Goal: Task Accomplishment & Management: Complete application form

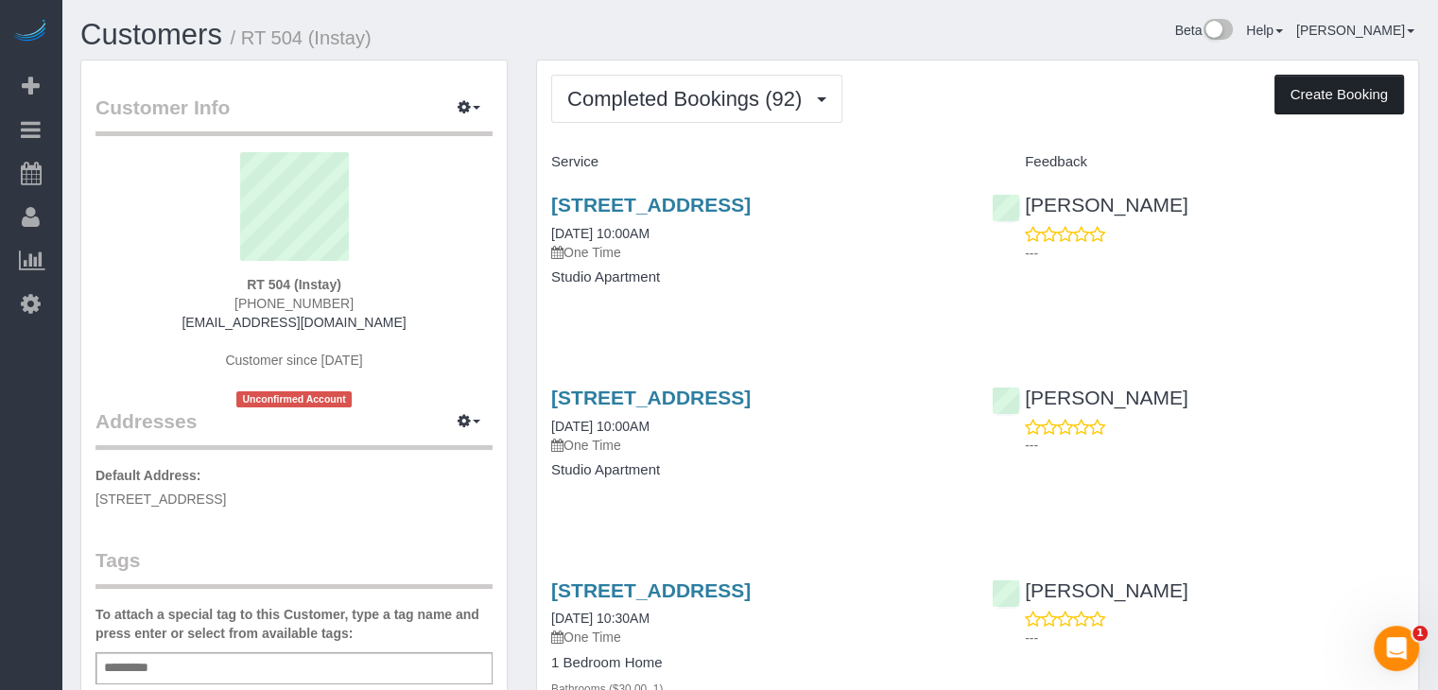
click at [1292, 110] on button "Create Booking" at bounding box center [1339, 95] width 130 height 40
select select "IA"
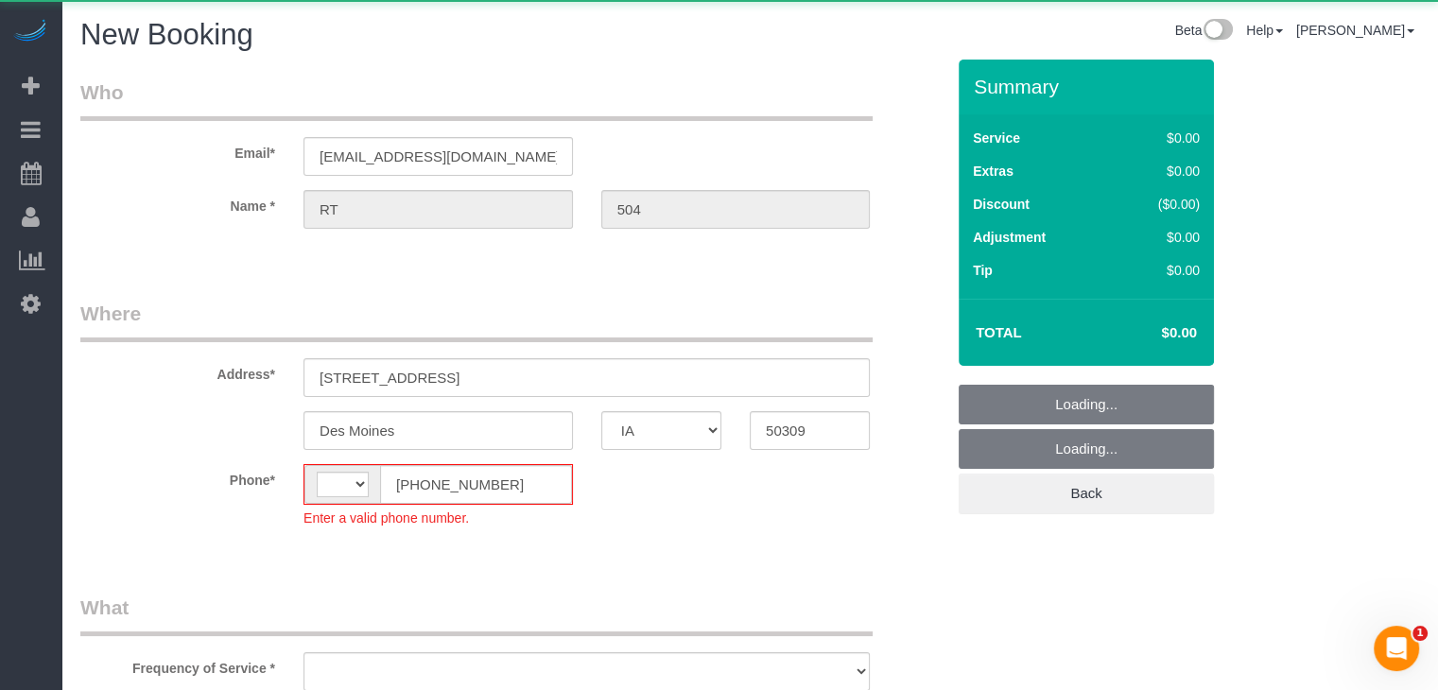
select select "string:[GEOGRAPHIC_DATA]"
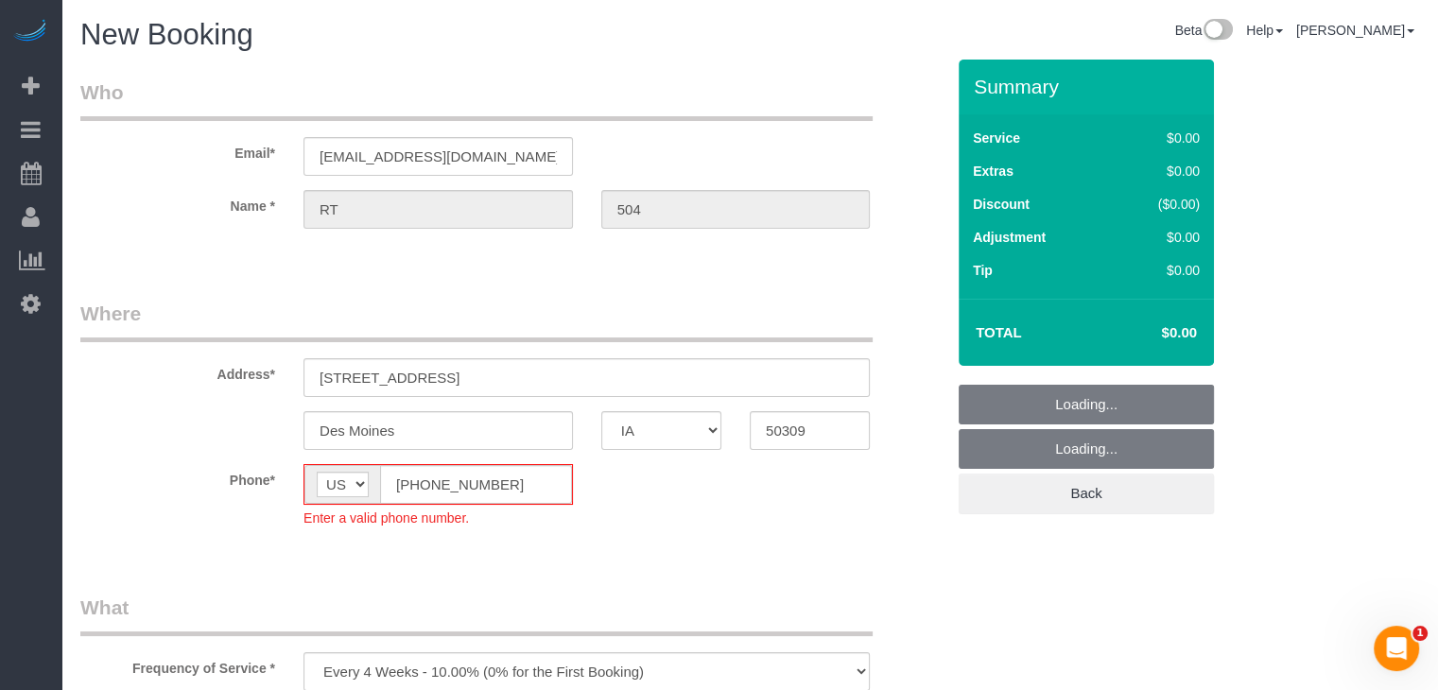
select select "object:1760"
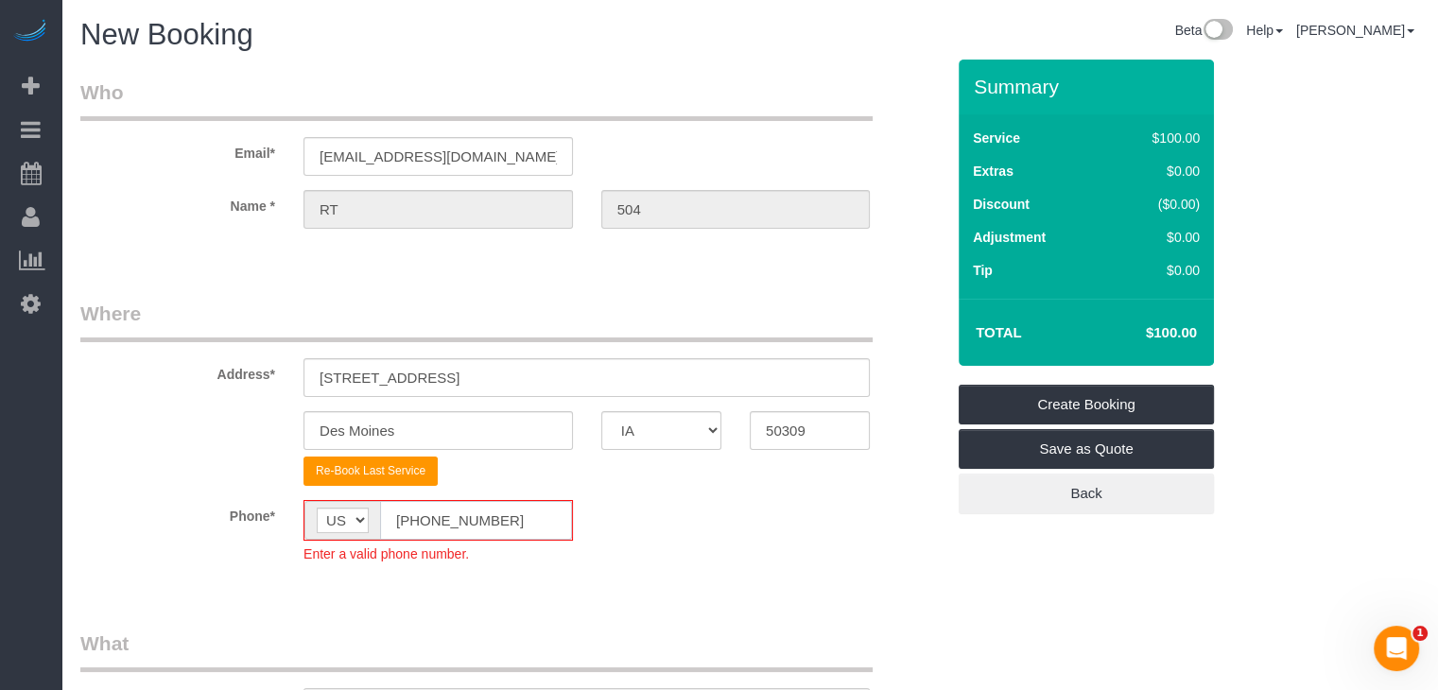
click at [414, 523] on input "[PHONE_NUMBER]" at bounding box center [476, 520] width 192 height 39
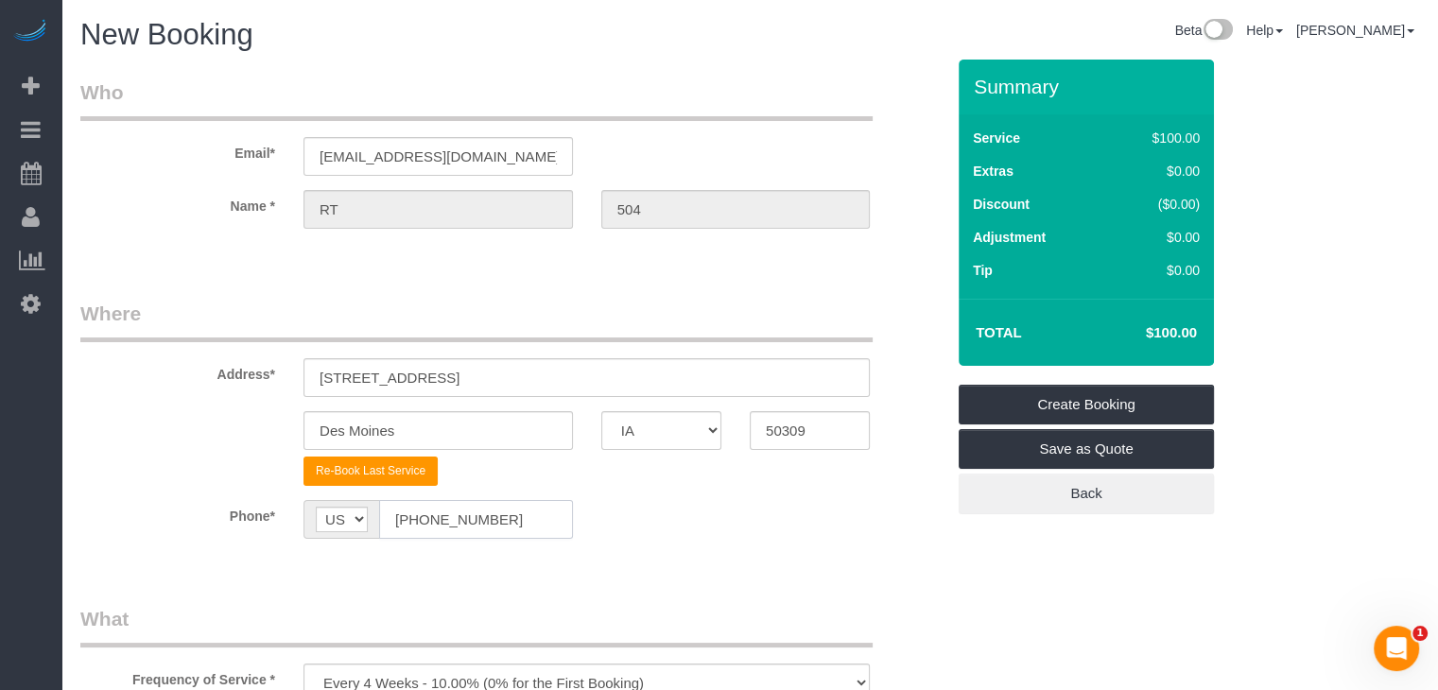
type input "[PHONE_NUMBER]"
click at [749, 542] on sui-booking-location "Phone* AF AL DZ AD AO AI AQ AG AR AM AW AU AT AZ BS BH BD BB BY BE BZ BJ BM BT …" at bounding box center [512, 526] width 864 height 53
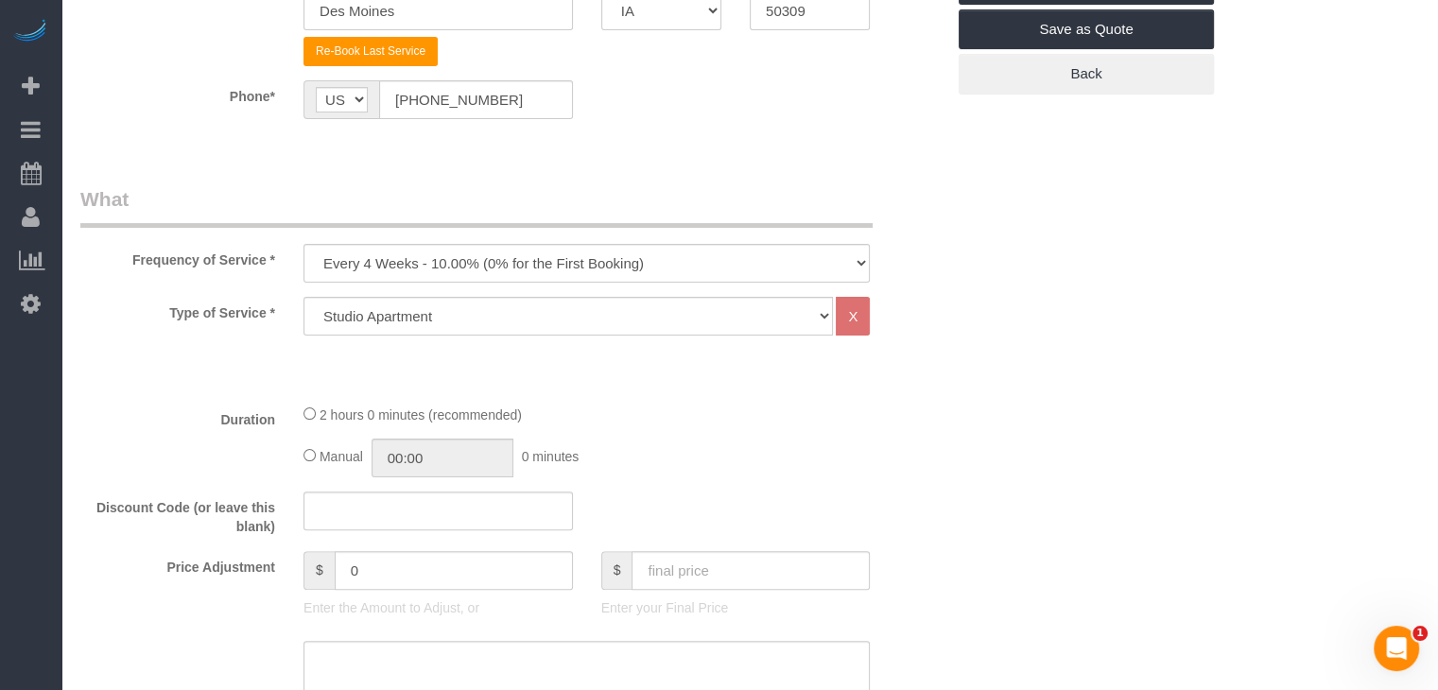
scroll to position [630, 0]
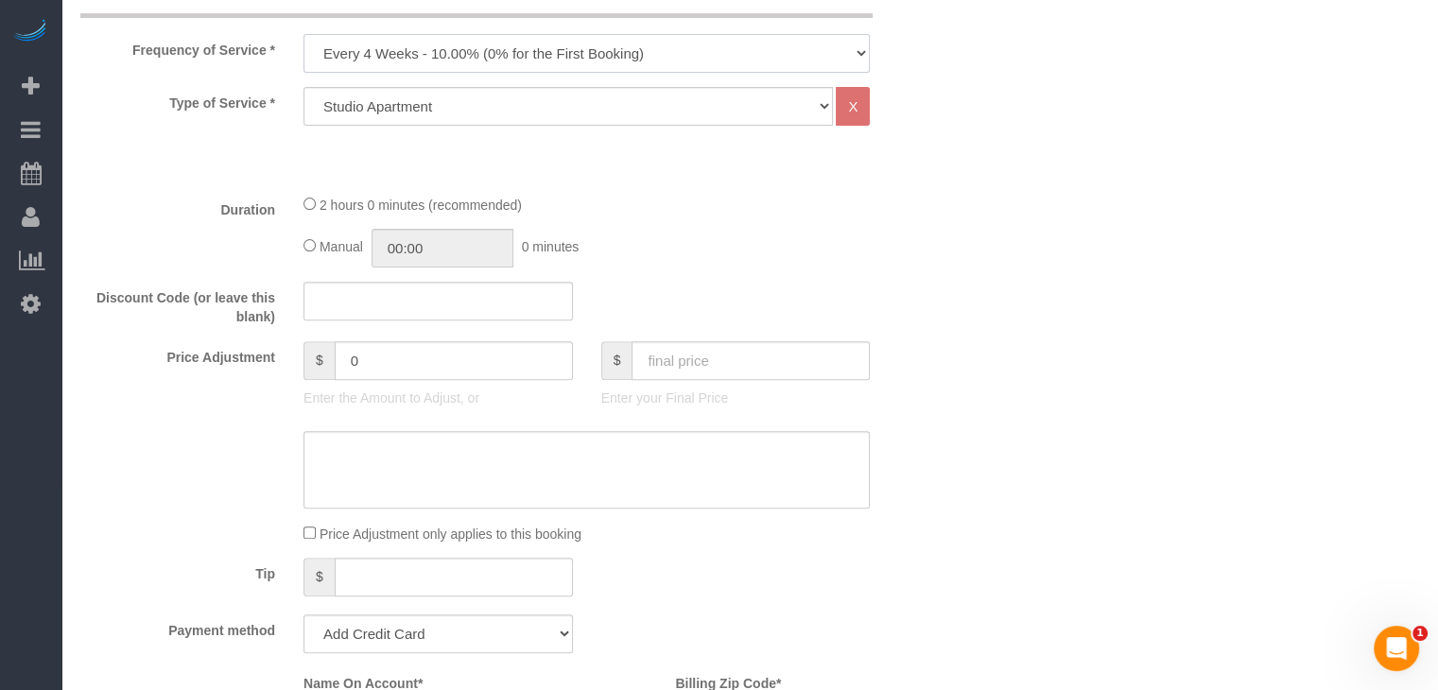
click at [567, 61] on select "Every 6 Weeks (0% for the First Booking) One Time Every 8 Weeks (0% for the Fir…" at bounding box center [586, 53] width 566 height 39
select select "object:1762"
click at [303, 34] on select "Every 6 Weeks (0% for the First Booking) One Time Every 8 Weeks (0% for the Fir…" at bounding box center [586, 53] width 566 height 39
type input "02:00"
click at [703, 348] on input "text" at bounding box center [751, 360] width 238 height 39
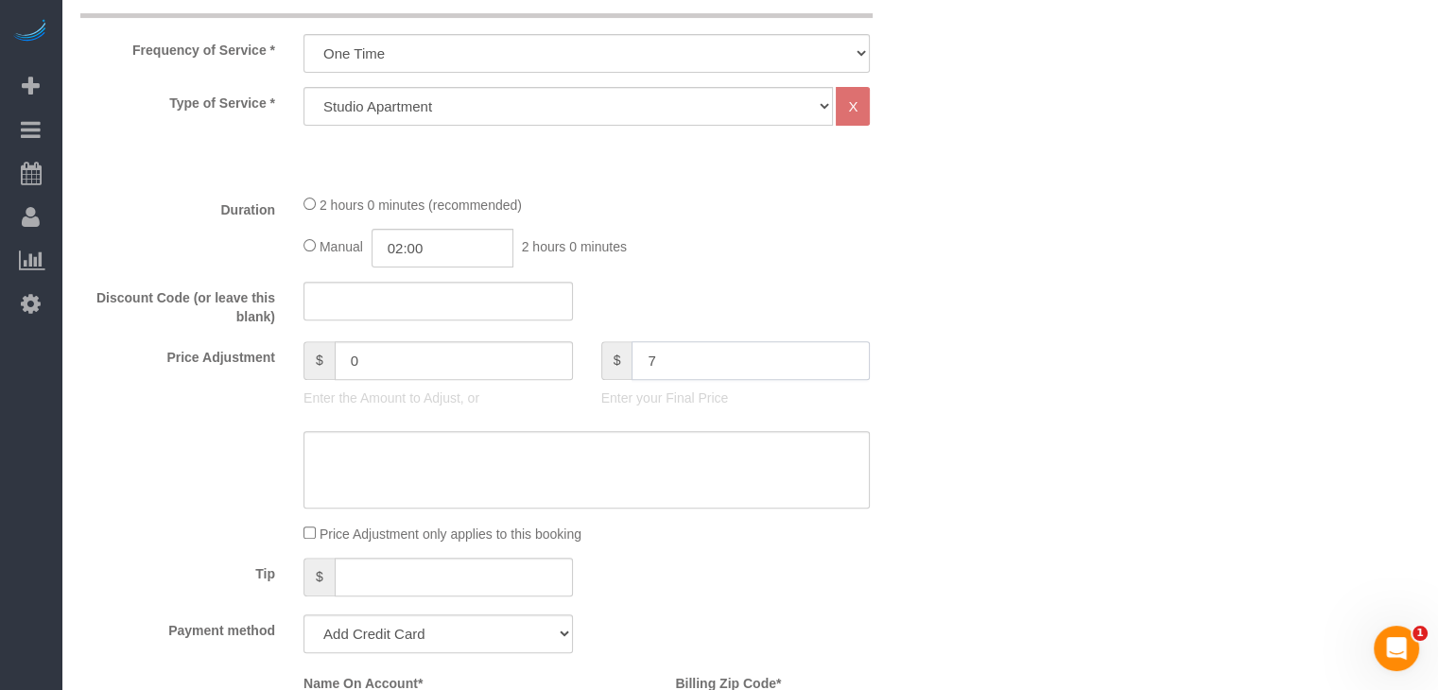
type input "70"
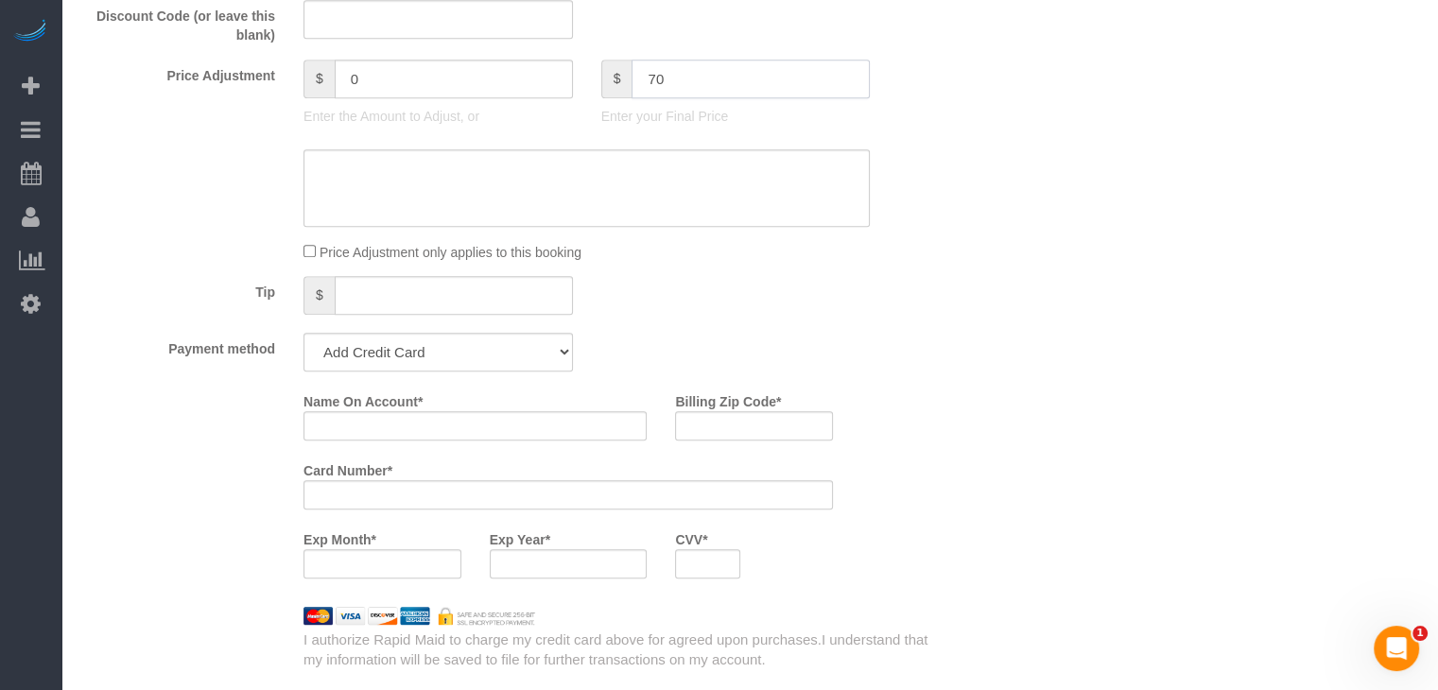
scroll to position [1082, 0]
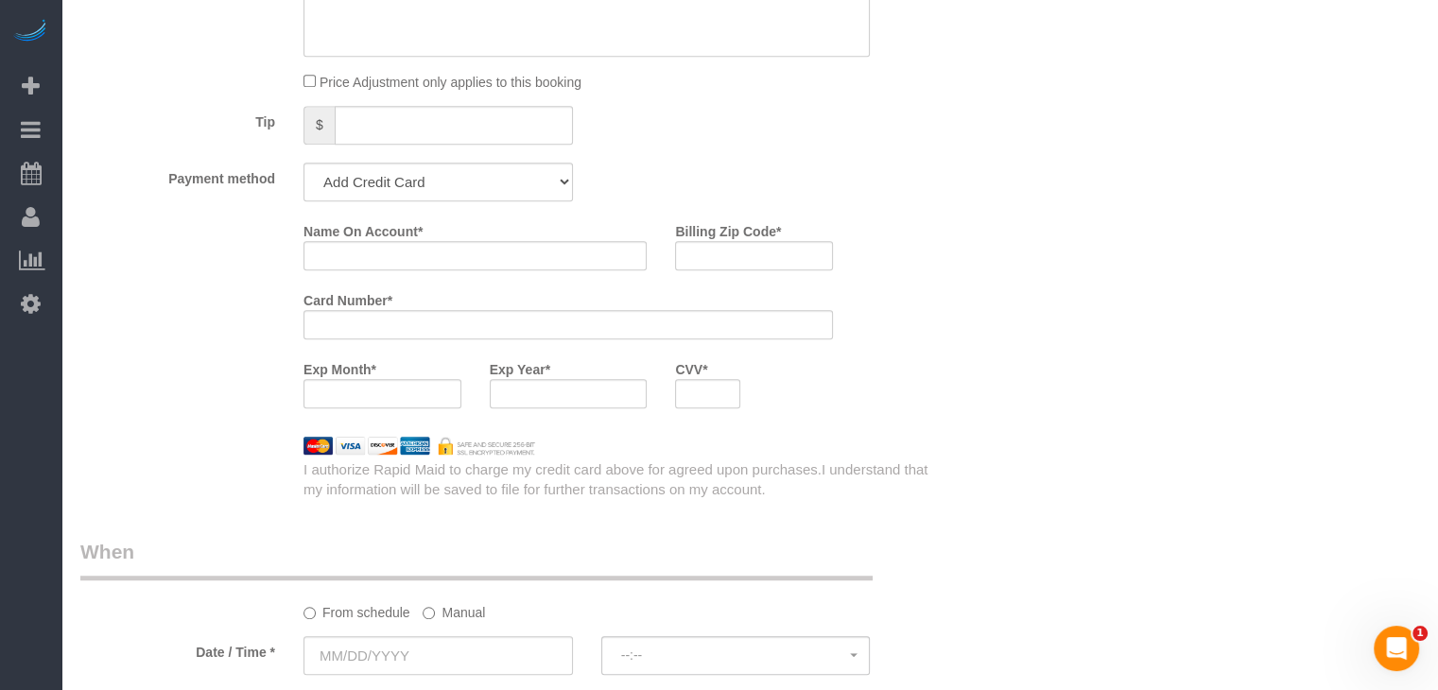
type input "-30"
drag, startPoint x: 402, startPoint y: 178, endPoint x: 401, endPoint y: 193, distance: 15.2
click at [402, 178] on select "Add Credit Card Cash Check Paypal" at bounding box center [437, 182] width 269 height 39
select select "string:check"
click at [303, 163] on select "Add Credit Card Cash Check Paypal" at bounding box center [437, 182] width 269 height 39
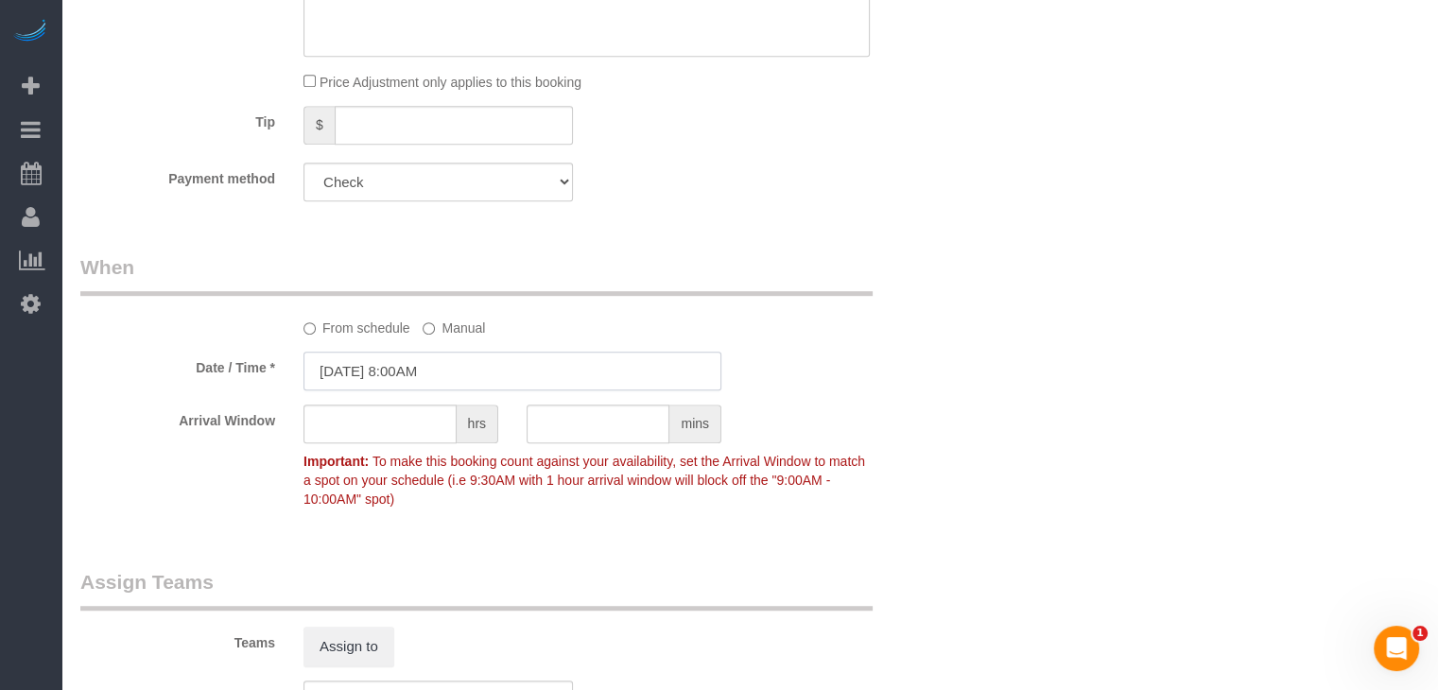
click at [416, 367] on input "[DATE] 8:00AM" at bounding box center [512, 371] width 418 height 39
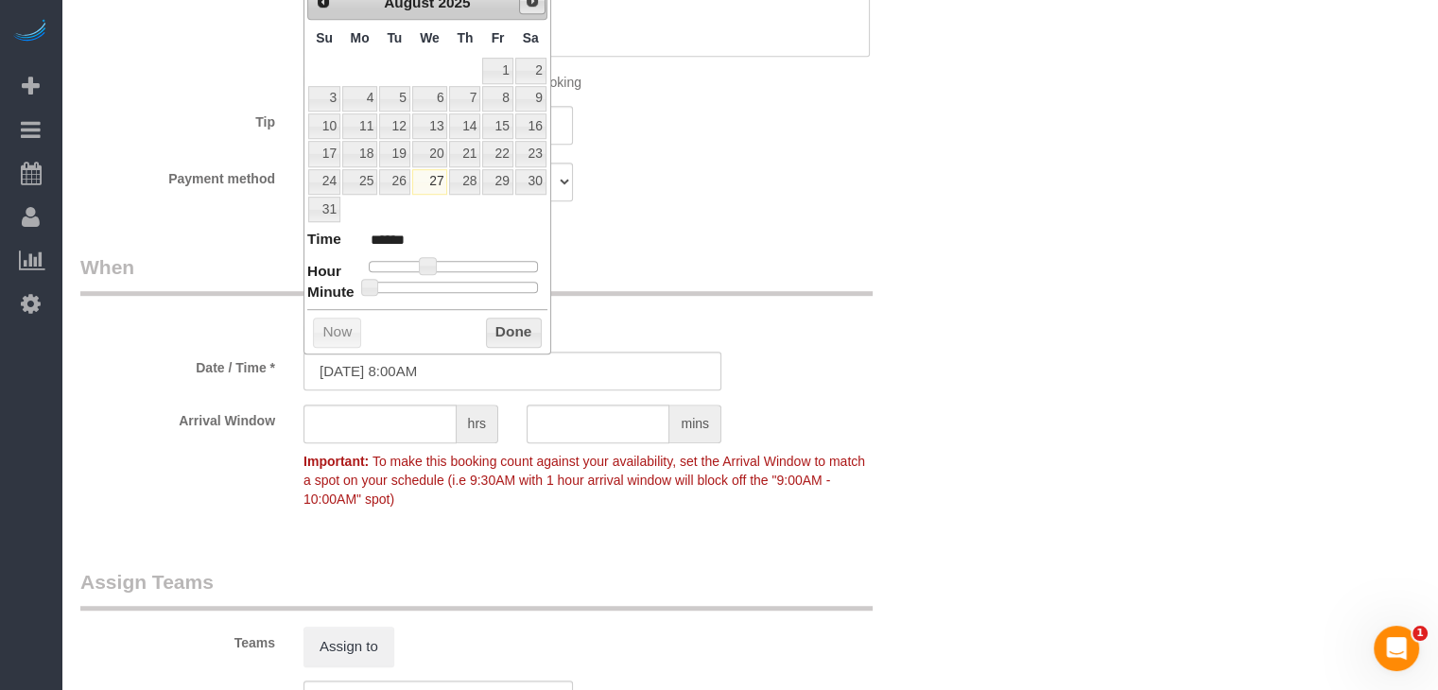
click at [522, 5] on link "Next" at bounding box center [532, 1] width 26 height 26
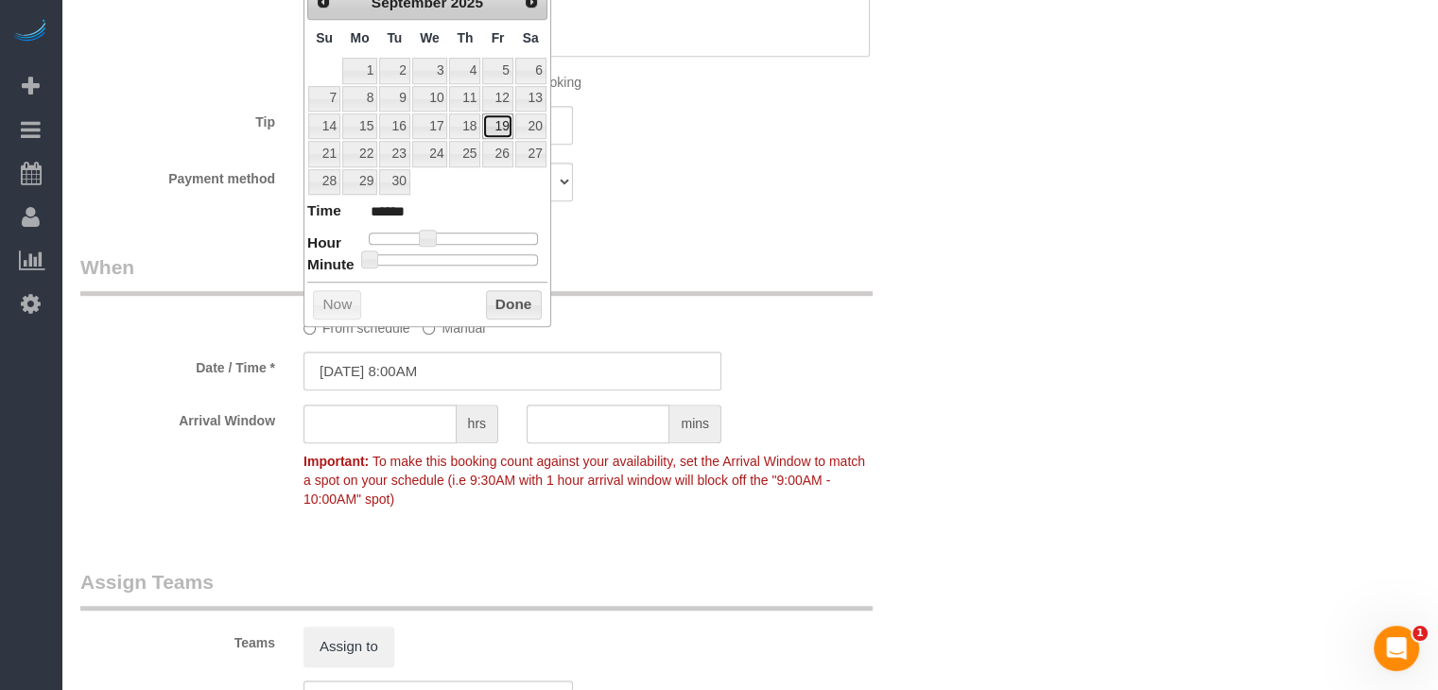
click at [494, 127] on link "19" at bounding box center [497, 126] width 30 height 26
type input "[DATE] 9:00AM"
type input "******"
type input "[DATE] 10:00AM"
type input "*******"
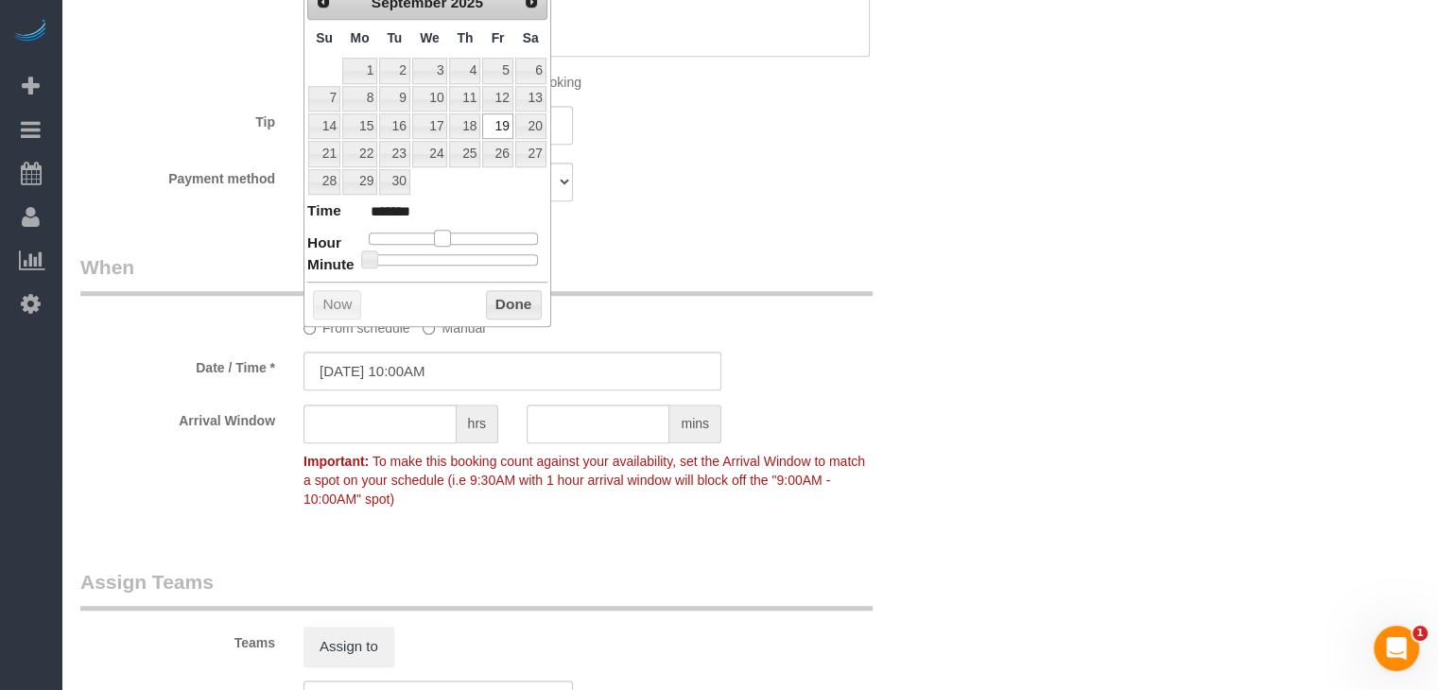
drag, startPoint x: 428, startPoint y: 234, endPoint x: 442, endPoint y: 233, distance: 13.4
click at [442, 233] on span at bounding box center [442, 238] width 17 height 17
click at [497, 300] on button "Done" at bounding box center [514, 305] width 56 height 30
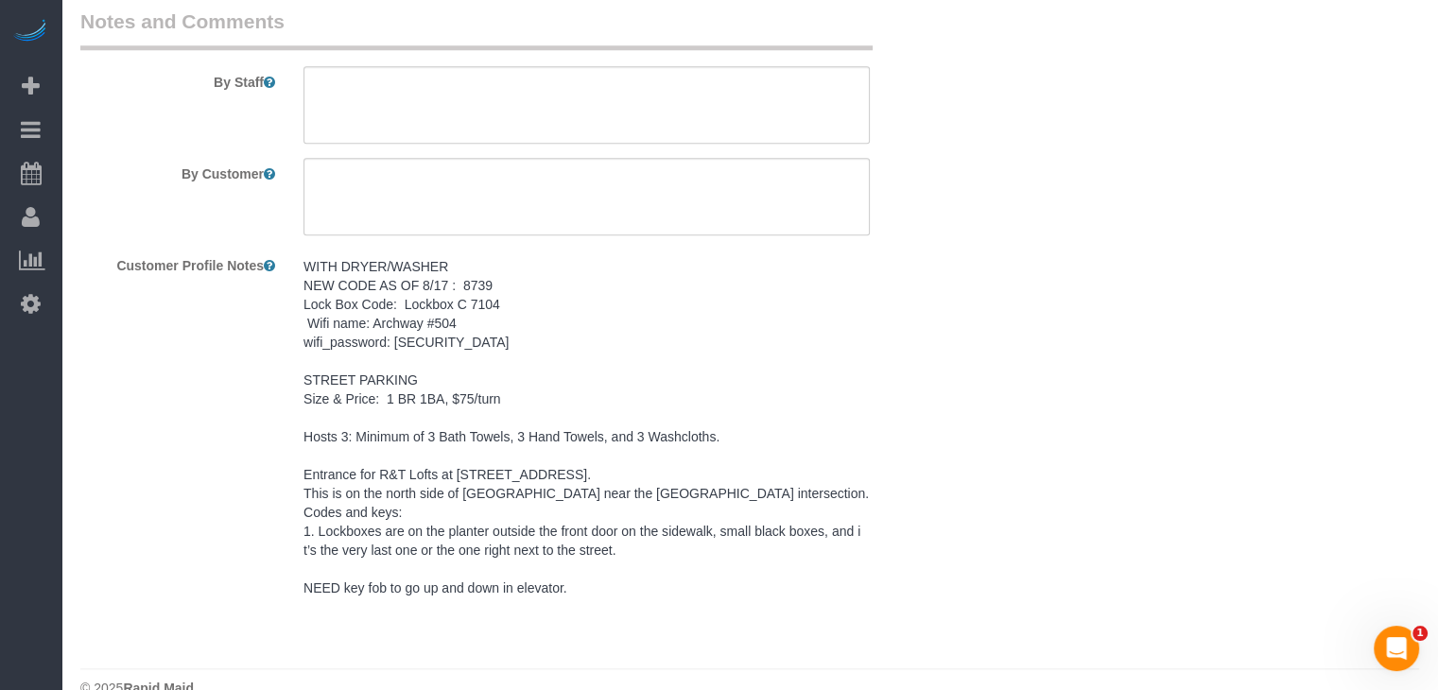
click at [411, 371] on pre "WITH DRYER/WASHER NEW CODE AS OF 8/17 : 8739 Lock Box Code: Lockbox C 7104 Wifi…" at bounding box center [586, 427] width 566 height 340
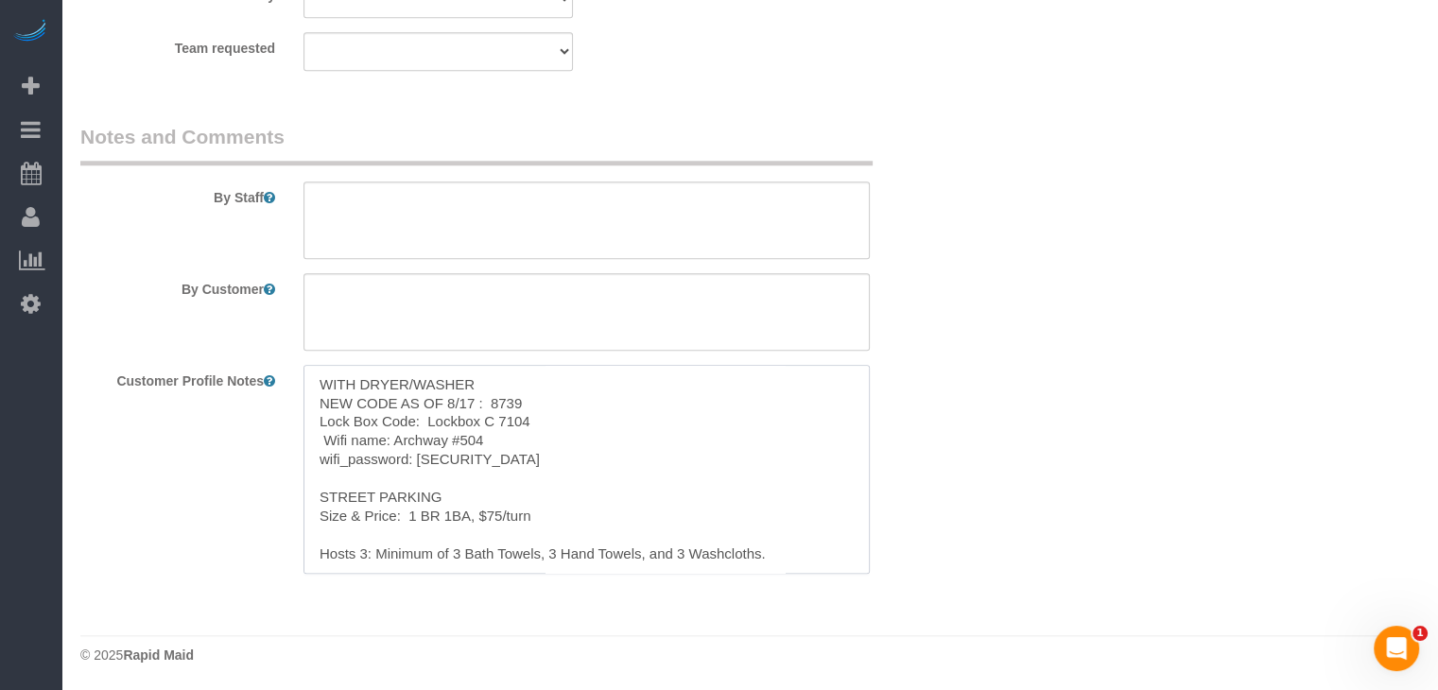
click at [473, 386] on textarea "WITH DRYER/WASHER NEW CODE AS OF 8/17 : 8739 Lock Box Code: Lockbox C 7104 Wifi…" at bounding box center [586, 469] width 566 height 209
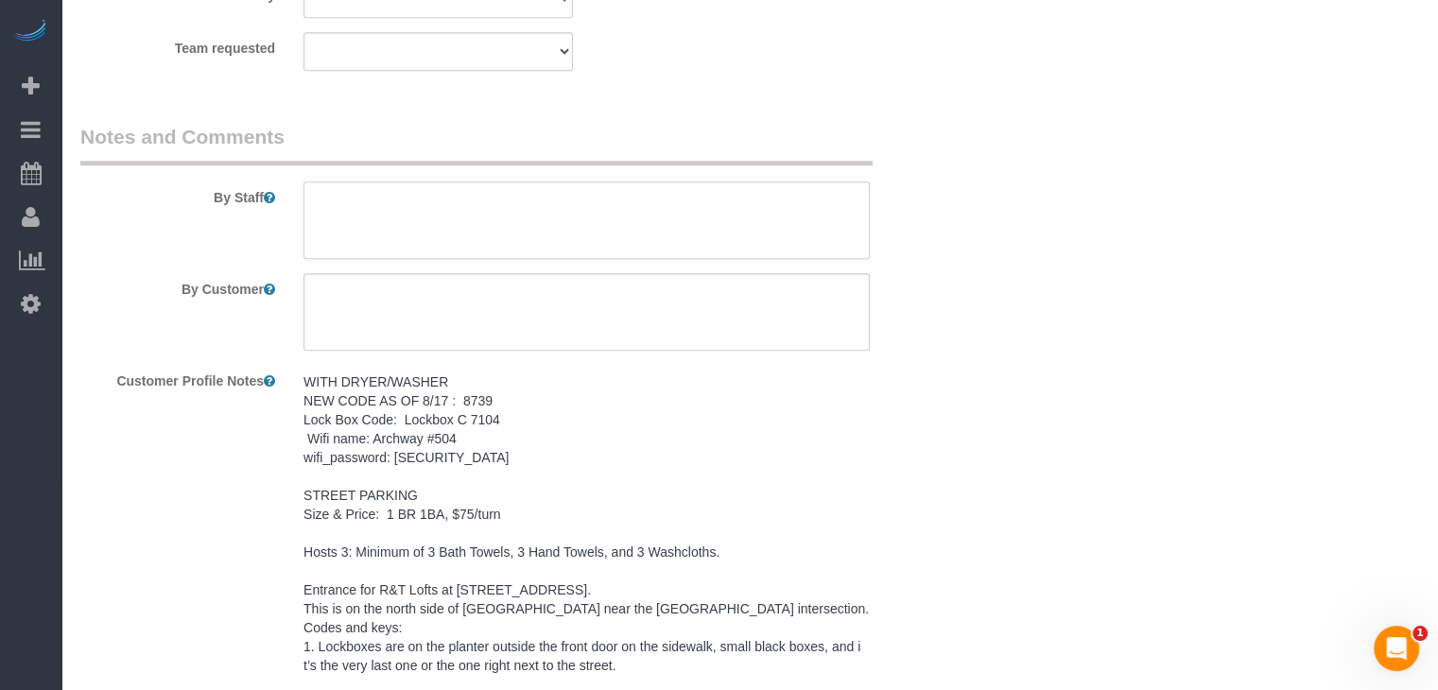
click at [494, 198] on textarea at bounding box center [586, 221] width 566 height 78
paste textarea "WITH DRYER/WASHER NEW CODE AS OF 8/17 : 8739 Lock Box Code: Lockbox C 7104 Wifi…"
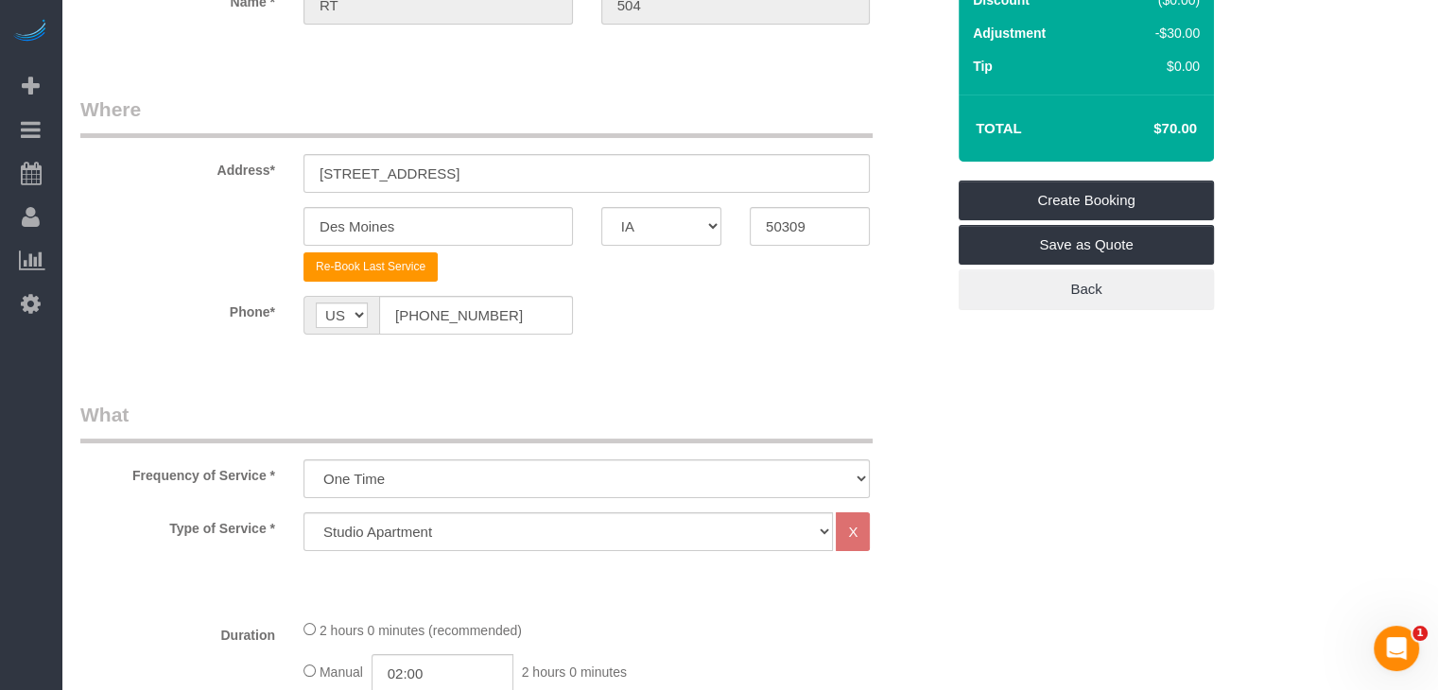
scroll to position [189, 0]
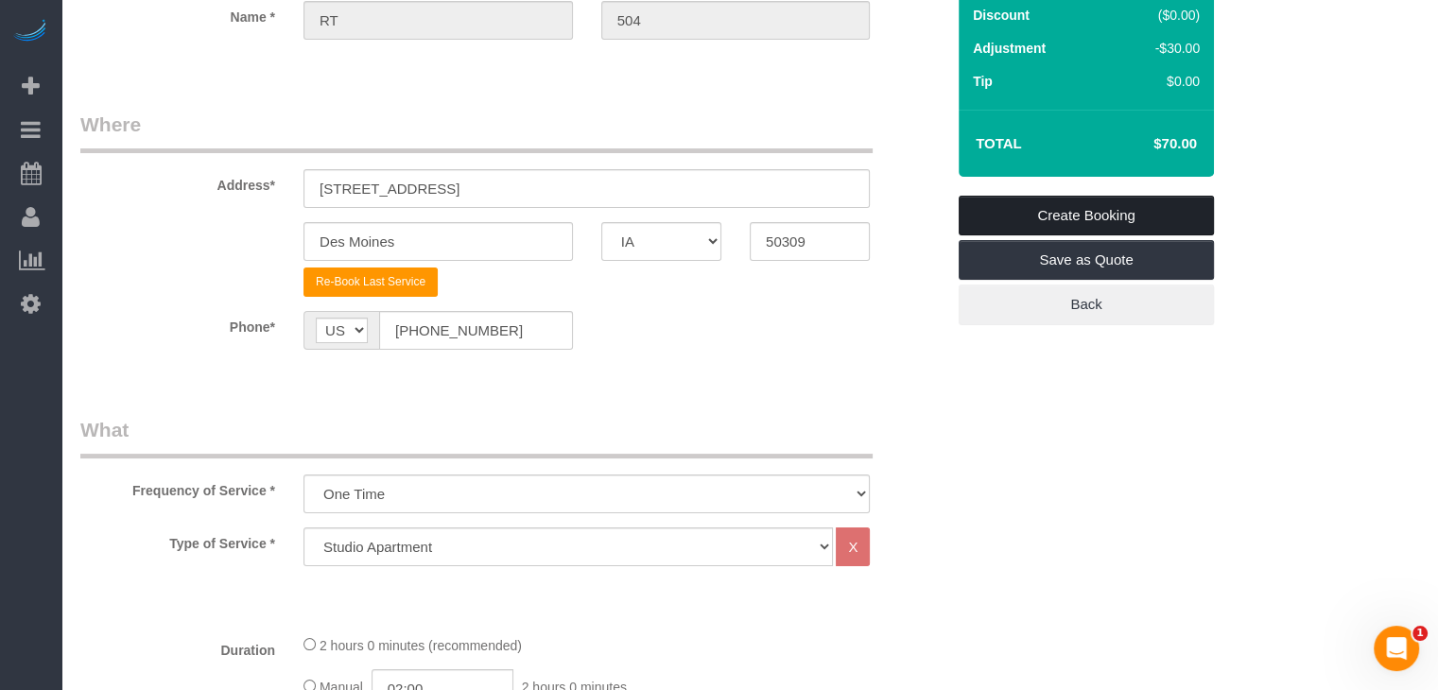
type textarea "WITH DRYER/WASHER NEW CODE AS OF 8/17 : 8739 Lock Box Code: Lockbox C 7104 Wifi…"
click at [1116, 220] on link "Create Booking" at bounding box center [1086, 216] width 255 height 40
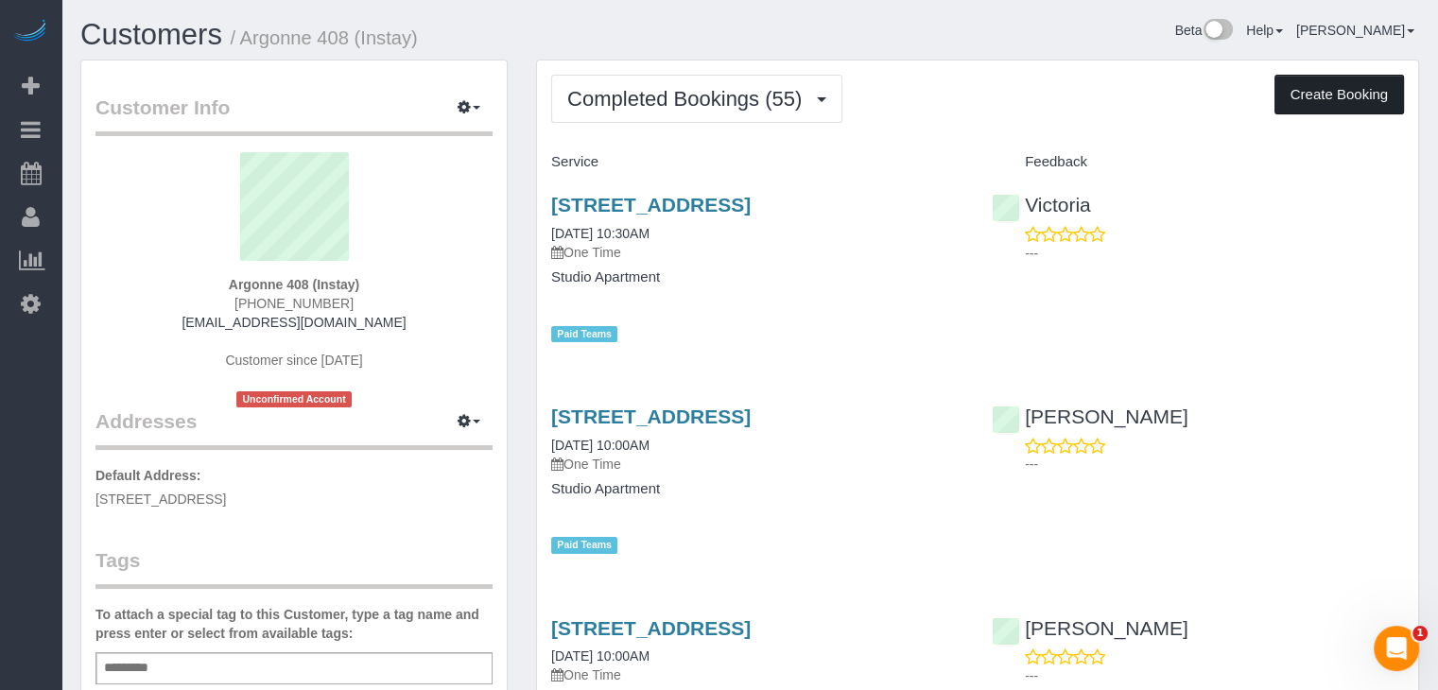
click at [1286, 91] on button "Create Booking" at bounding box center [1339, 95] width 130 height 40
select select "IA"
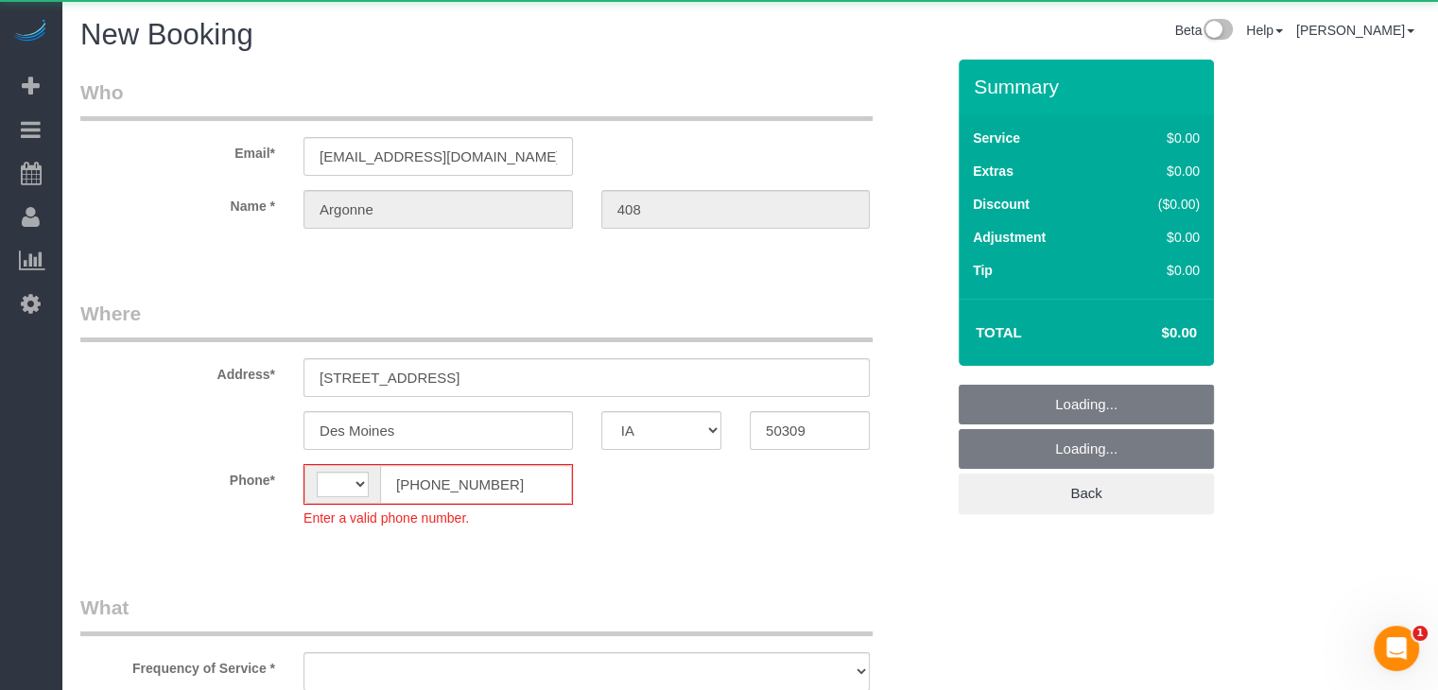
select select "object:1381"
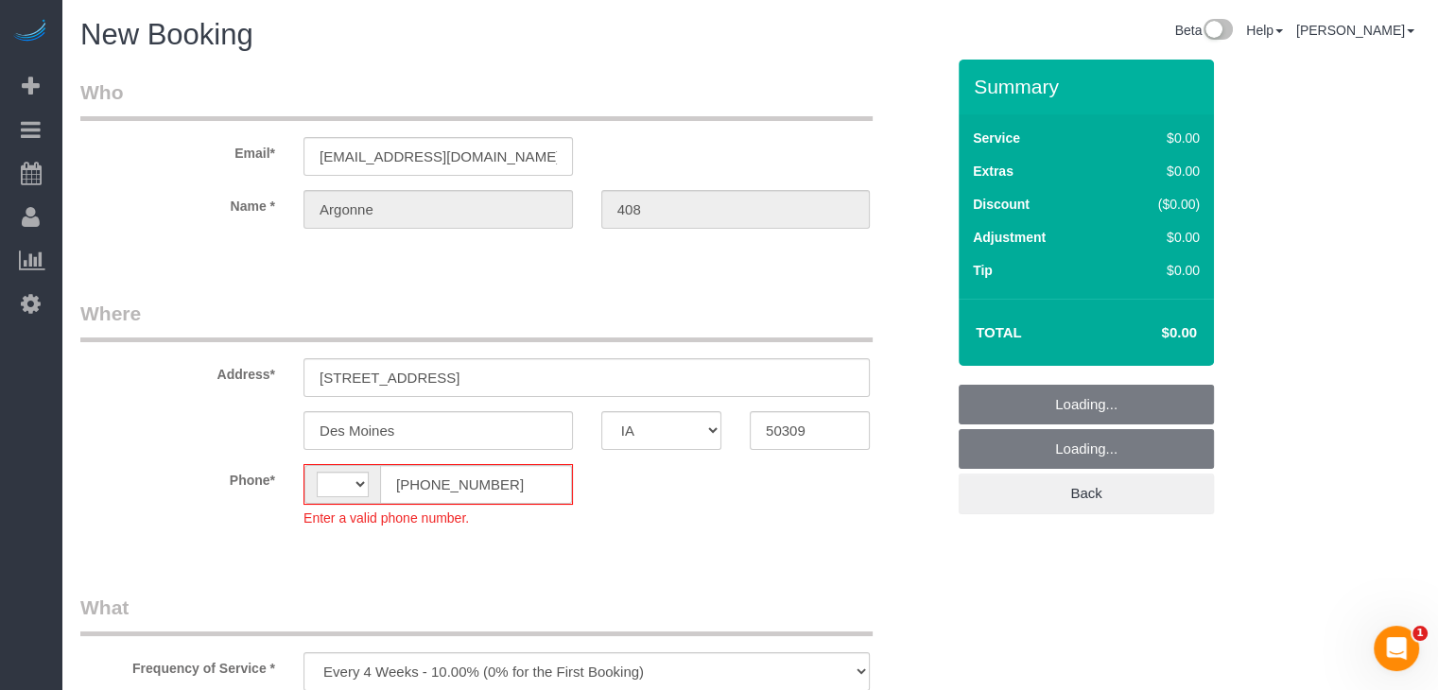
select select "string:[GEOGRAPHIC_DATA]"
select select "object:1696"
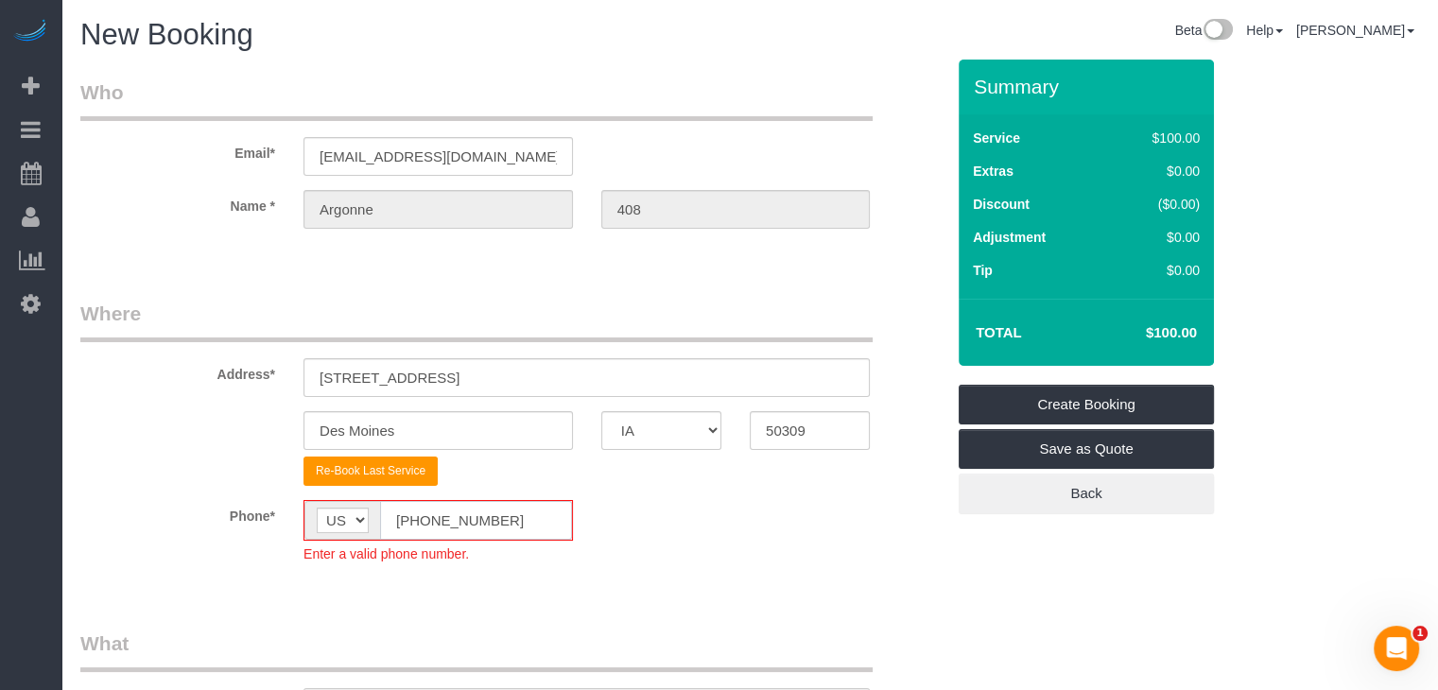
click at [420, 522] on input "[PHONE_NUMBER]" at bounding box center [476, 520] width 192 height 39
click at [416, 521] on input "[PHONE_NUMBER]" at bounding box center [476, 520] width 192 height 39
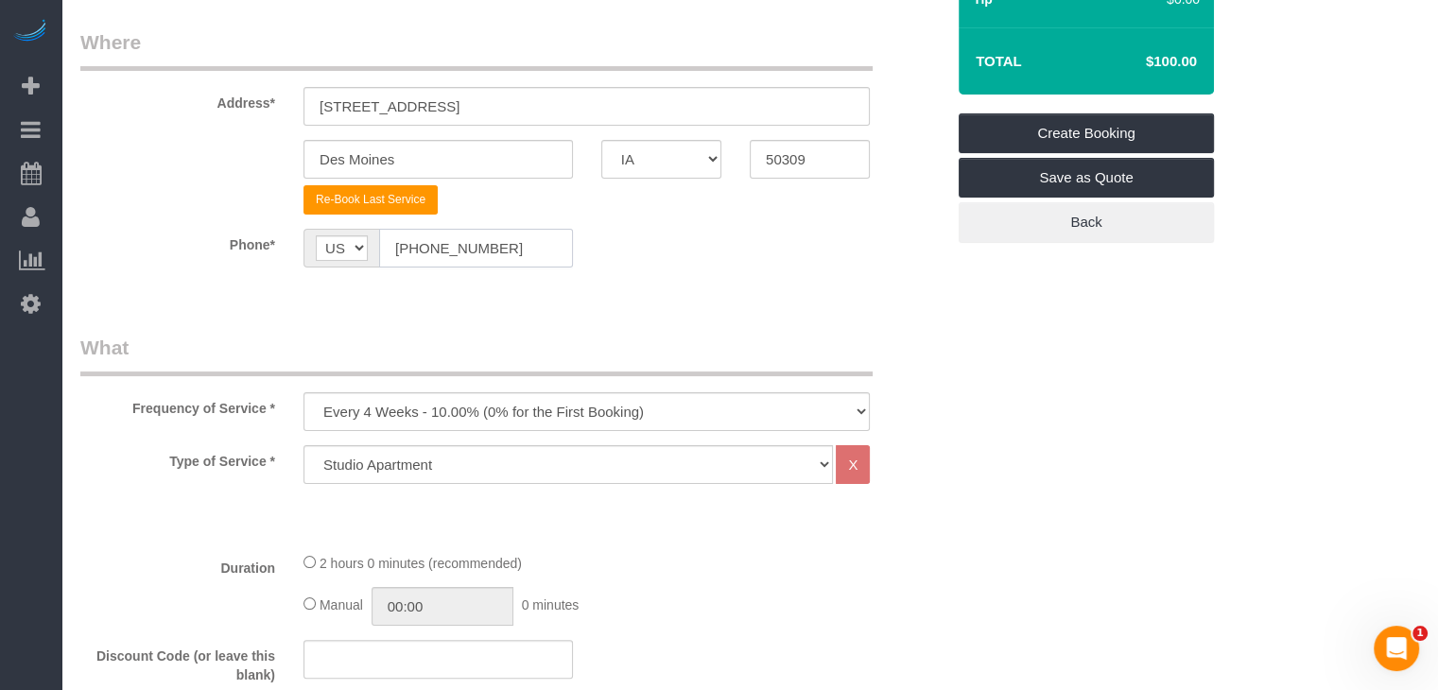
scroll to position [387, 0]
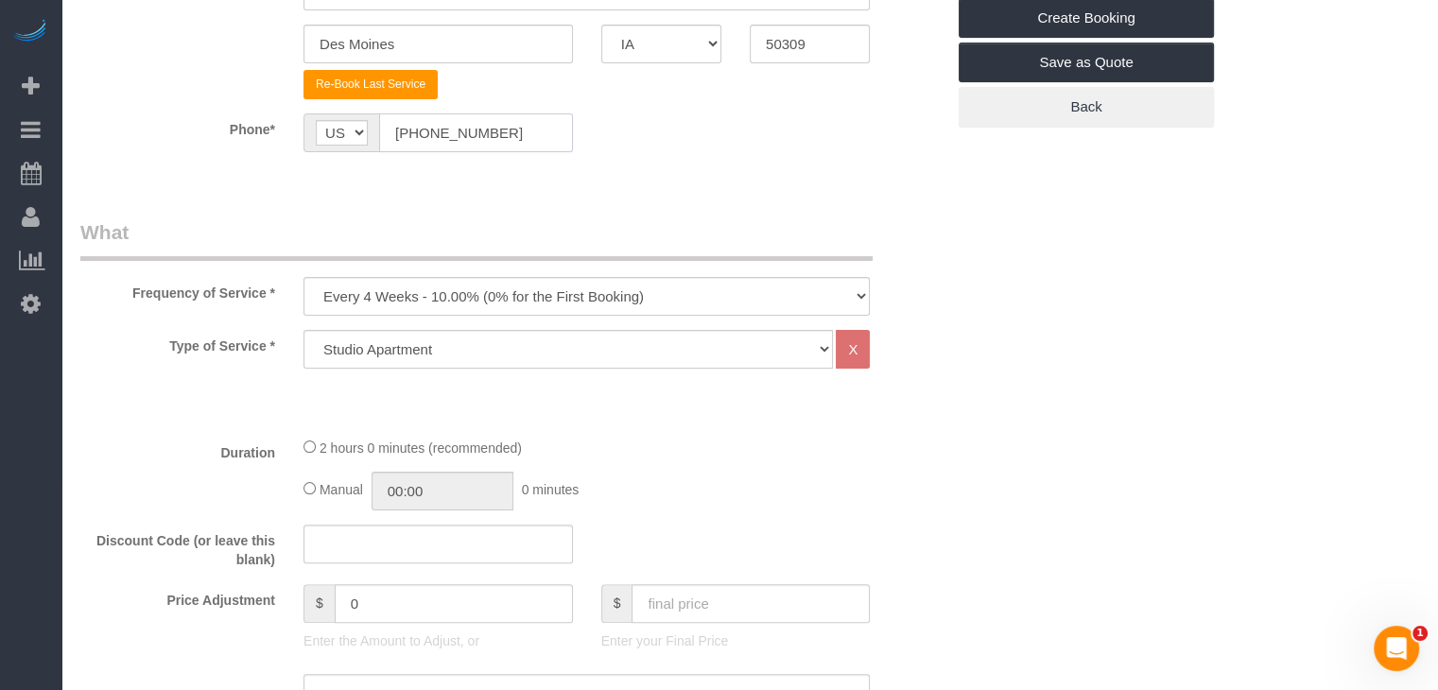
type input "[PHONE_NUMBER]"
click at [552, 288] on select "Every 6 Weeks (0% for the First Booking) One Time Every 8 Weeks (0% for the Fir…" at bounding box center [586, 296] width 566 height 39
select select "object:1698"
click at [303, 277] on select "Every 6 Weeks (0% for the First Booking) One Time Every 8 Weeks (0% for the Fir…" at bounding box center [586, 296] width 566 height 39
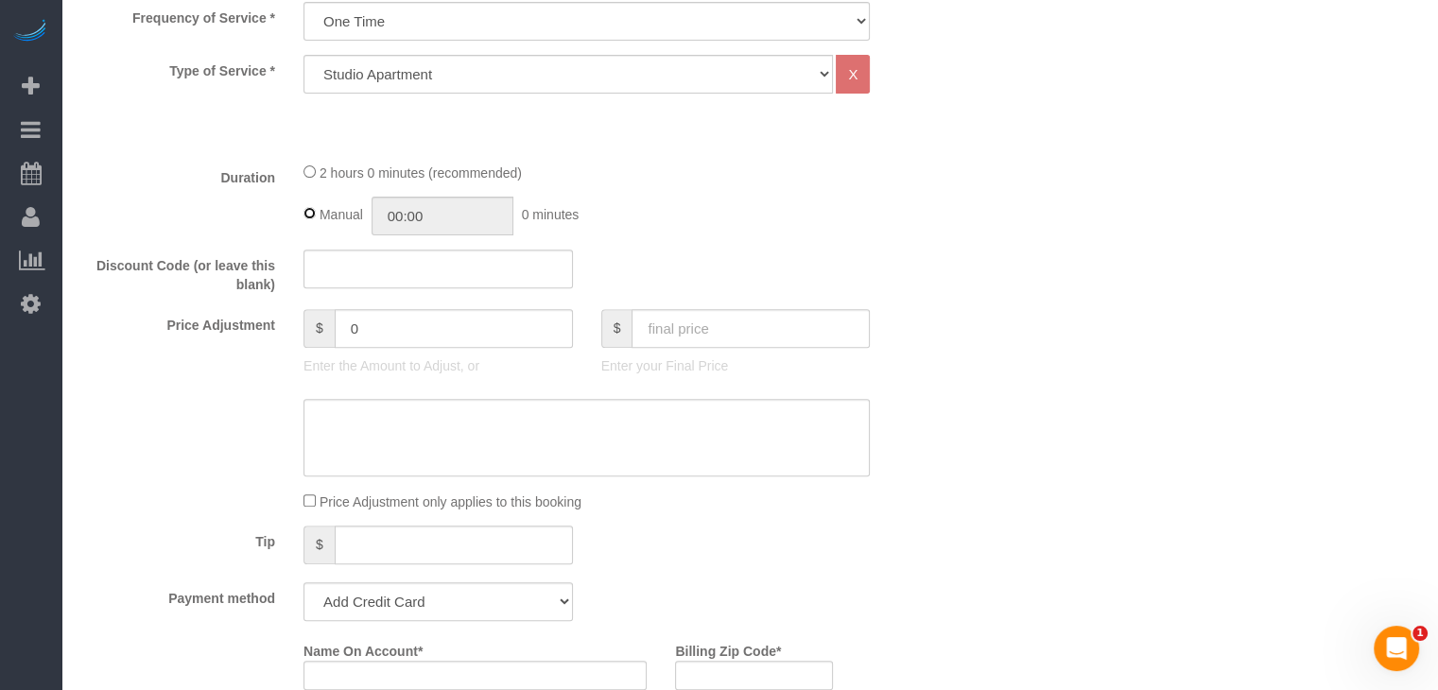
type input "02:00"
drag, startPoint x: 685, startPoint y: 312, endPoint x: 688, endPoint y: 321, distance: 9.9
click at [686, 315] on input "text" at bounding box center [751, 328] width 238 height 39
click at [688, 321] on input "text" at bounding box center [751, 328] width 238 height 39
type input "70"
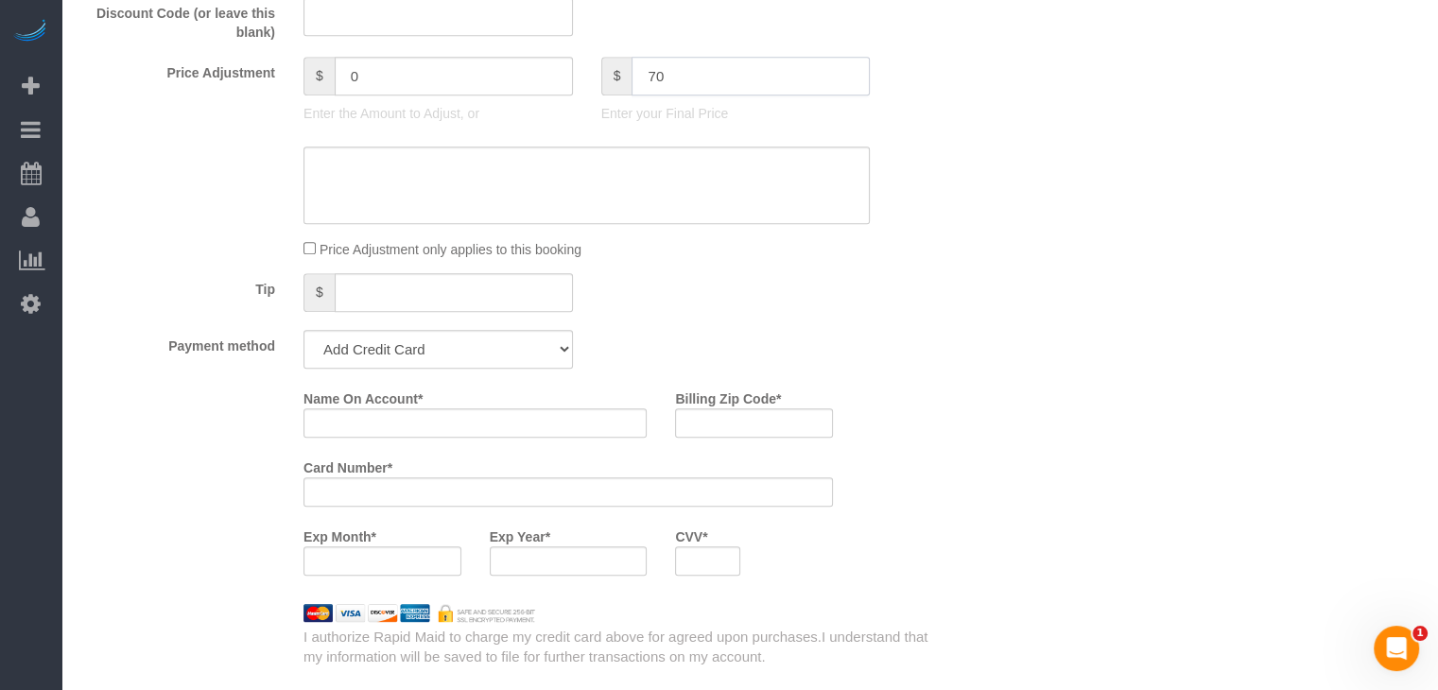
scroll to position [983, 0]
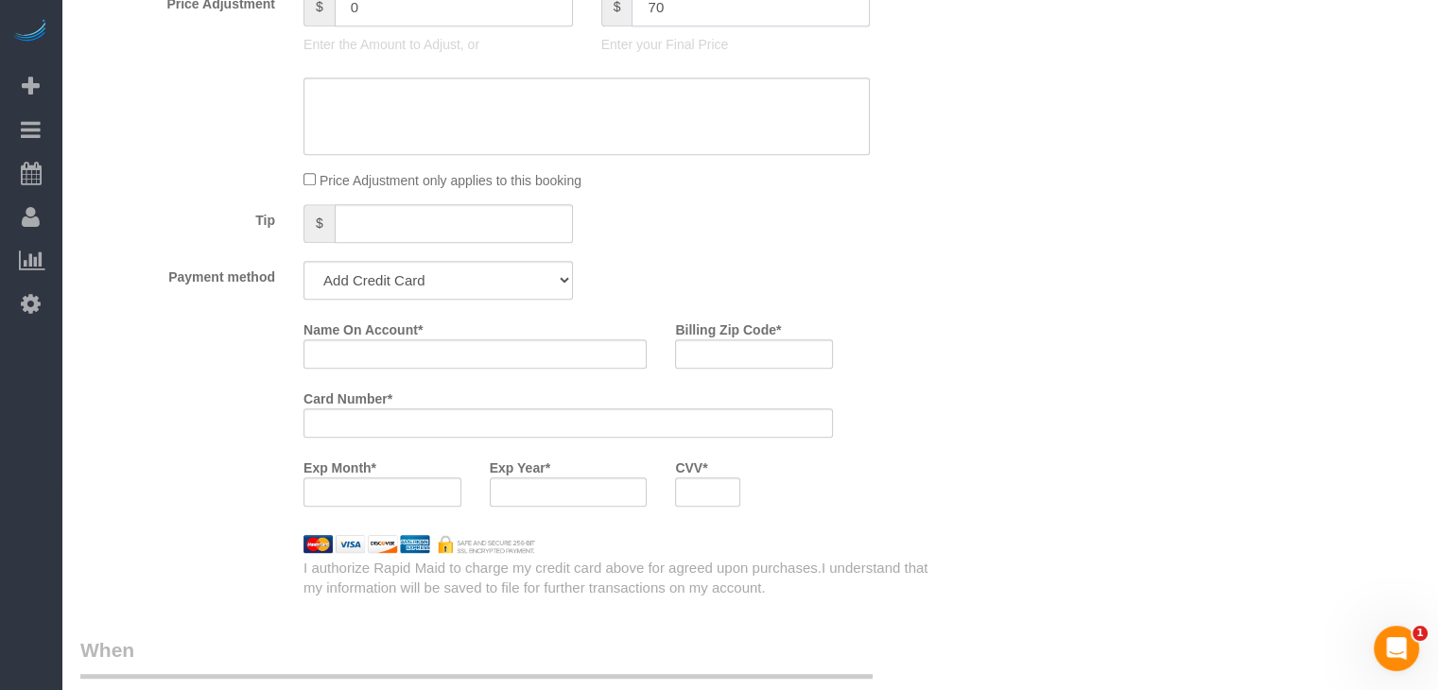
type input "-30"
click at [506, 285] on select "Add Credit Card Cash Check Paypal" at bounding box center [437, 280] width 269 height 39
select select "string:check"
click at [303, 261] on select "Add Credit Card Cash Check Paypal" at bounding box center [437, 280] width 269 height 39
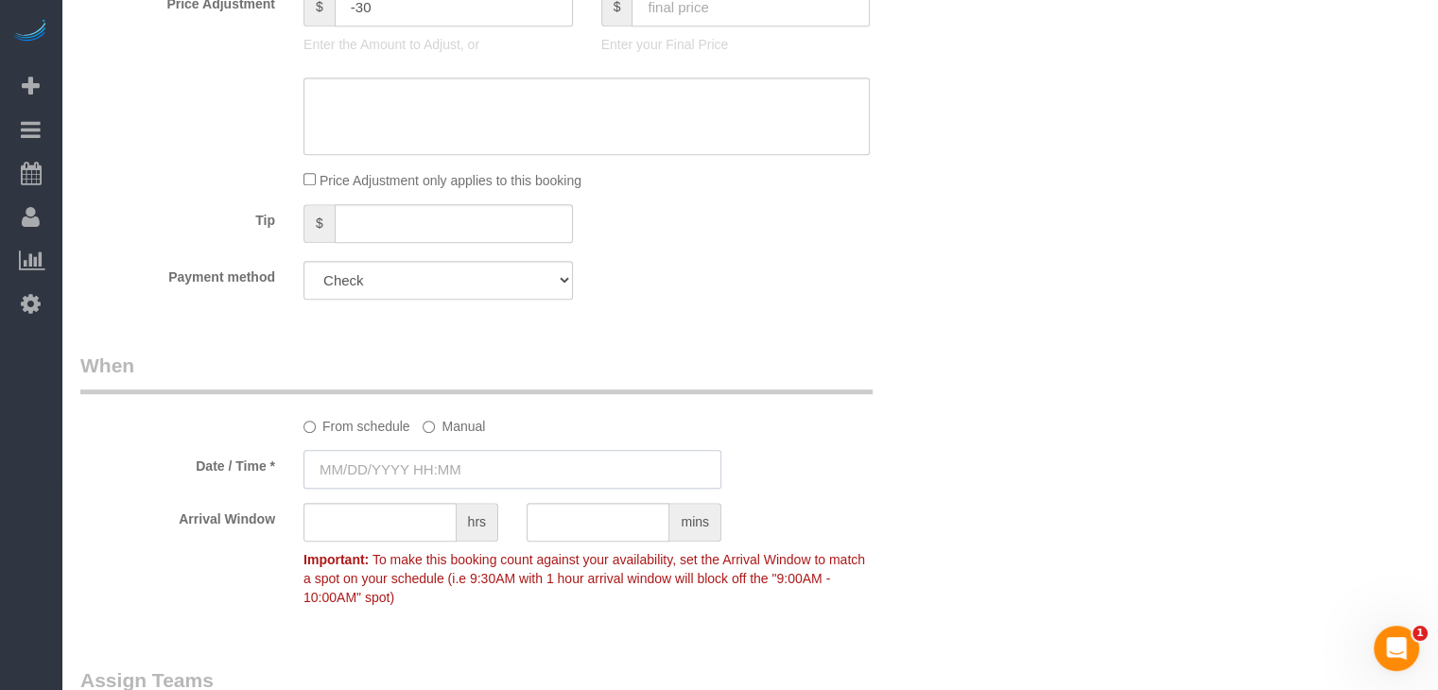
click at [422, 459] on input "text" at bounding box center [512, 469] width 418 height 39
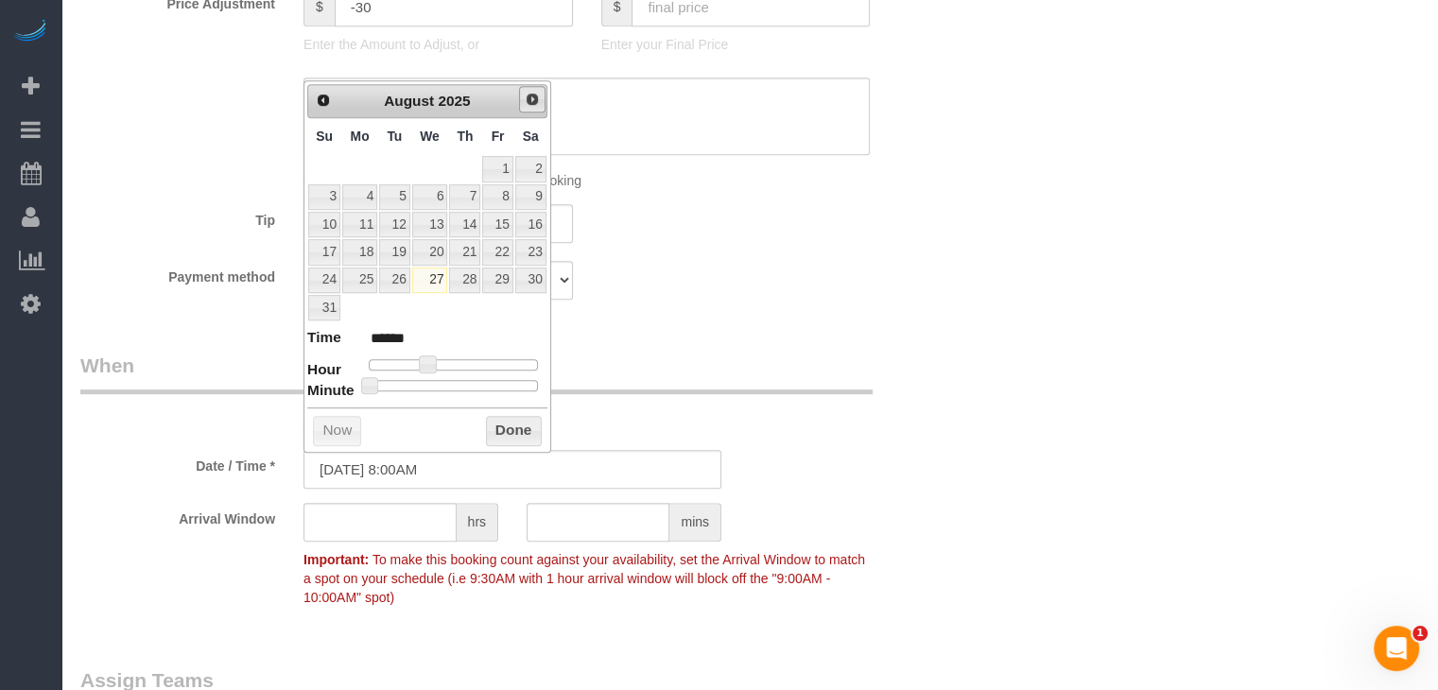
click at [533, 99] on span "Next" at bounding box center [532, 99] width 15 height 15
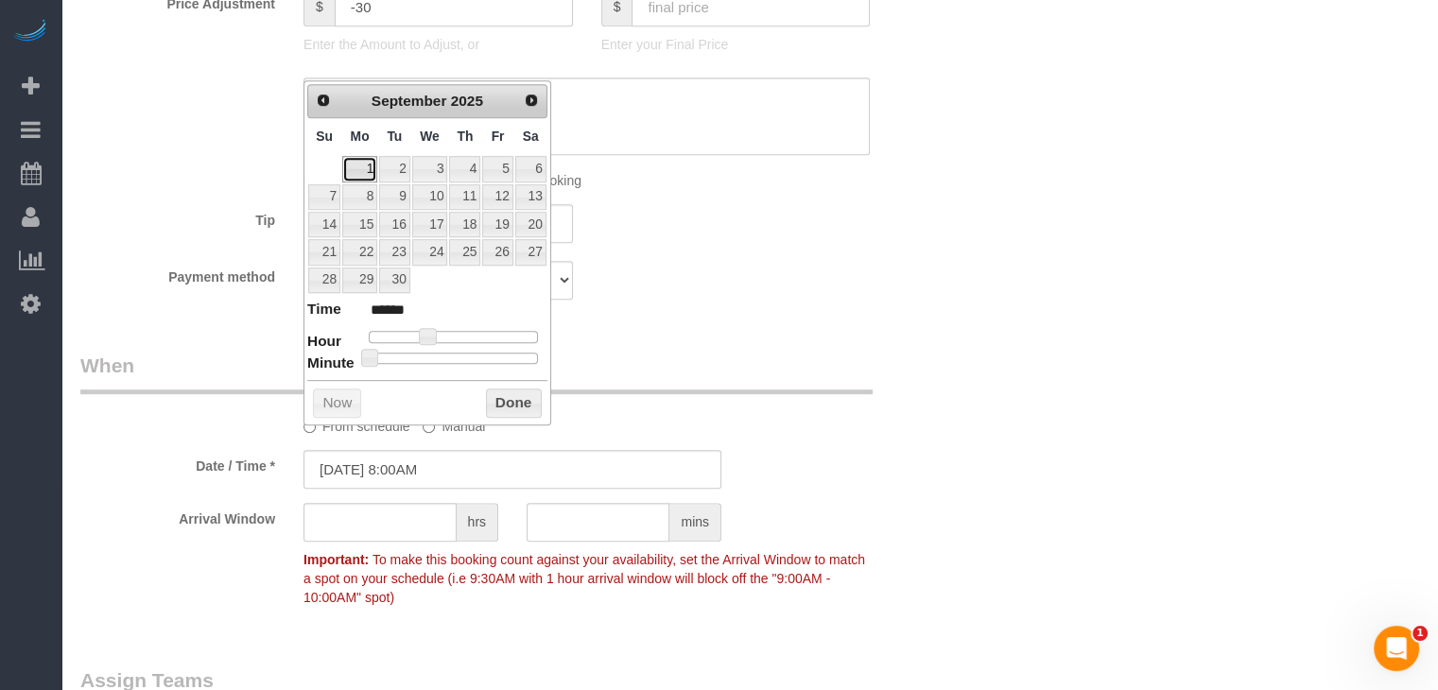
click at [370, 179] on link "1" at bounding box center [359, 169] width 35 height 26
type input "09/01/2025 9:00AM"
type input "******"
type input "09/01/2025 10:00AM"
type input "*******"
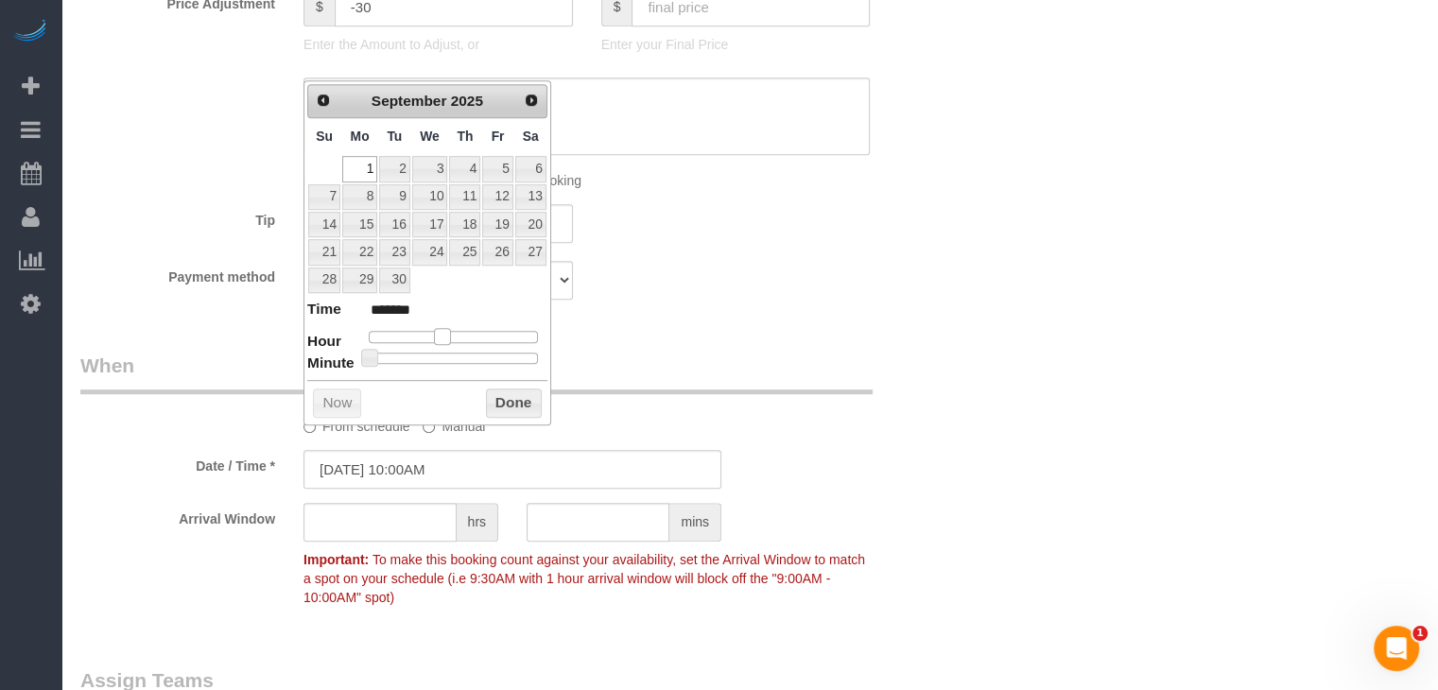
drag, startPoint x: 427, startPoint y: 334, endPoint x: 441, endPoint y: 334, distance: 13.2
click at [441, 334] on span at bounding box center [442, 336] width 17 height 17
click at [512, 399] on button "Done" at bounding box center [514, 404] width 56 height 30
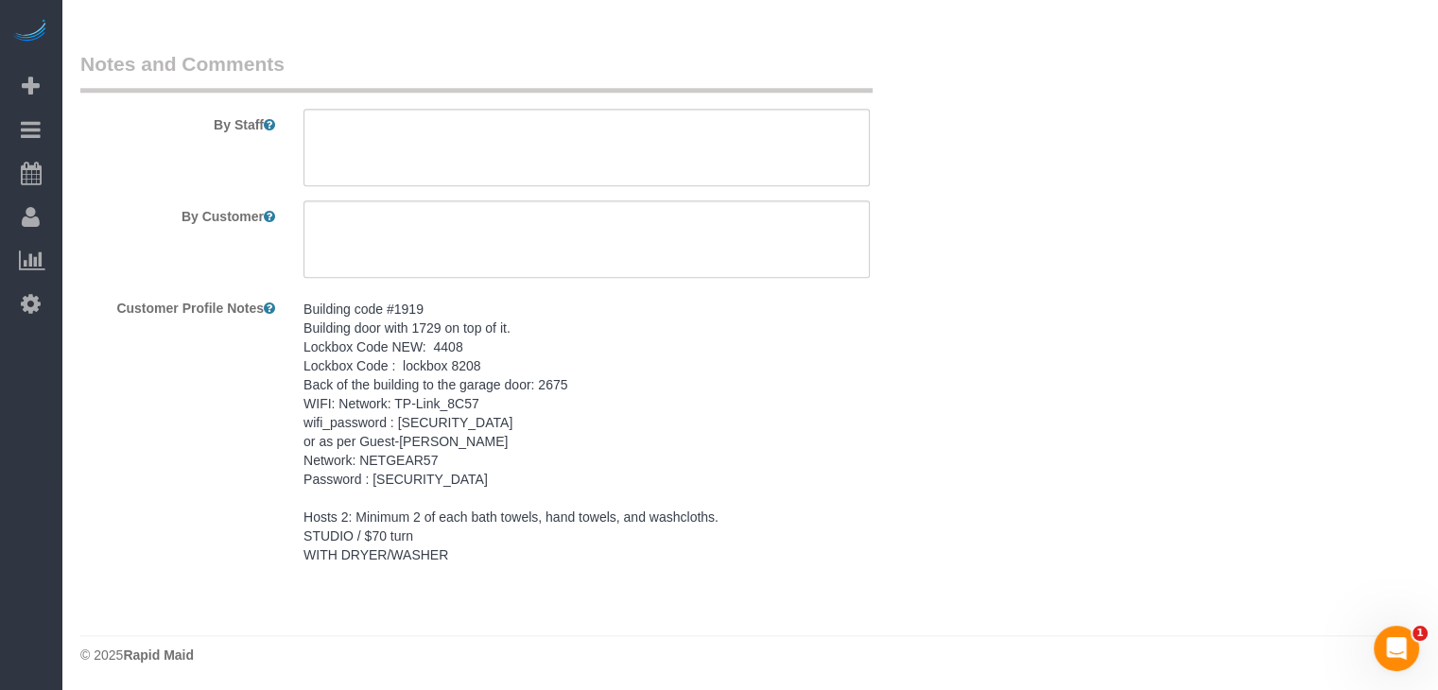
click at [452, 455] on pre "Building code #1919 Building door with 1729 on top of it. Lockbox Code NEW: 440…" at bounding box center [586, 432] width 566 height 265
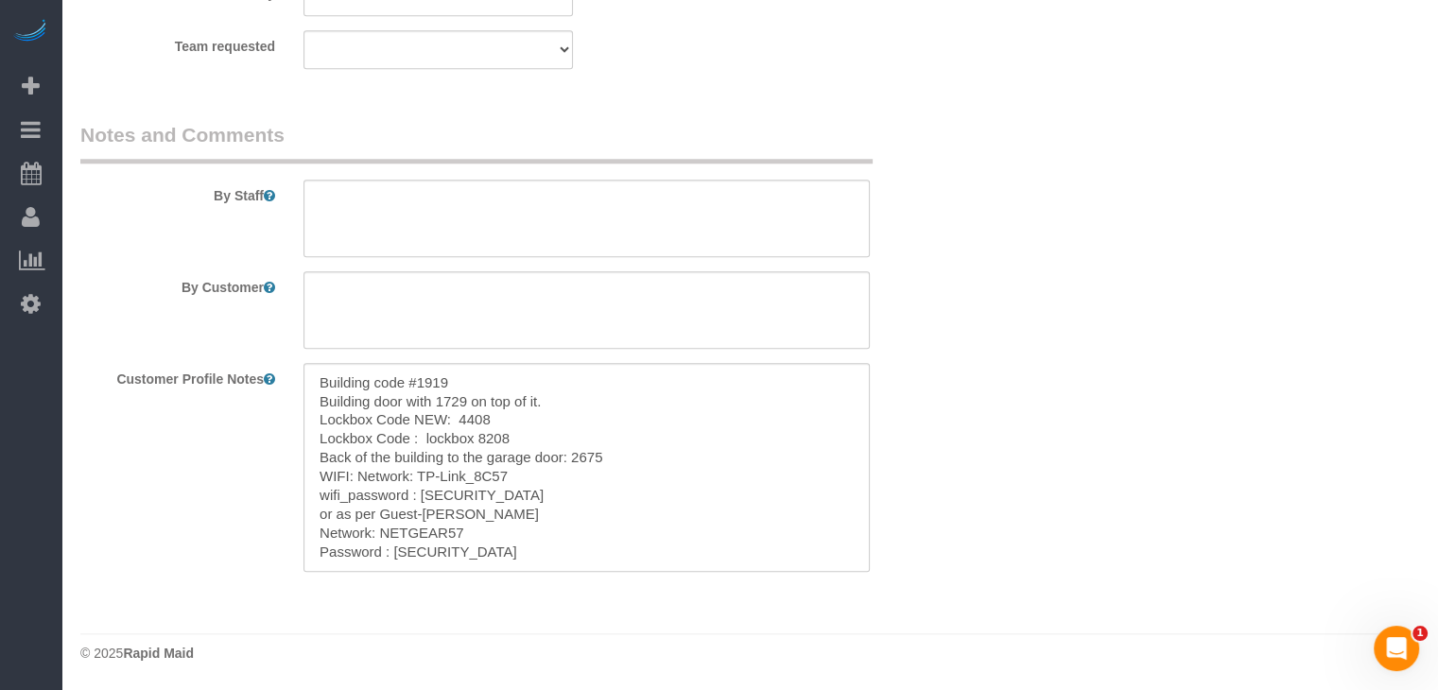
scroll to position [1783, 0]
click at [513, 403] on textarea "Building code #1919 Building door with 1729 on top of it. Lockbox Code NEW: 440…" at bounding box center [586, 469] width 566 height 209
click at [514, 436] on textarea "Building code #1919 Building door with 1729 on top of it. Lockbox Code NEW: 440…" at bounding box center [586, 469] width 566 height 209
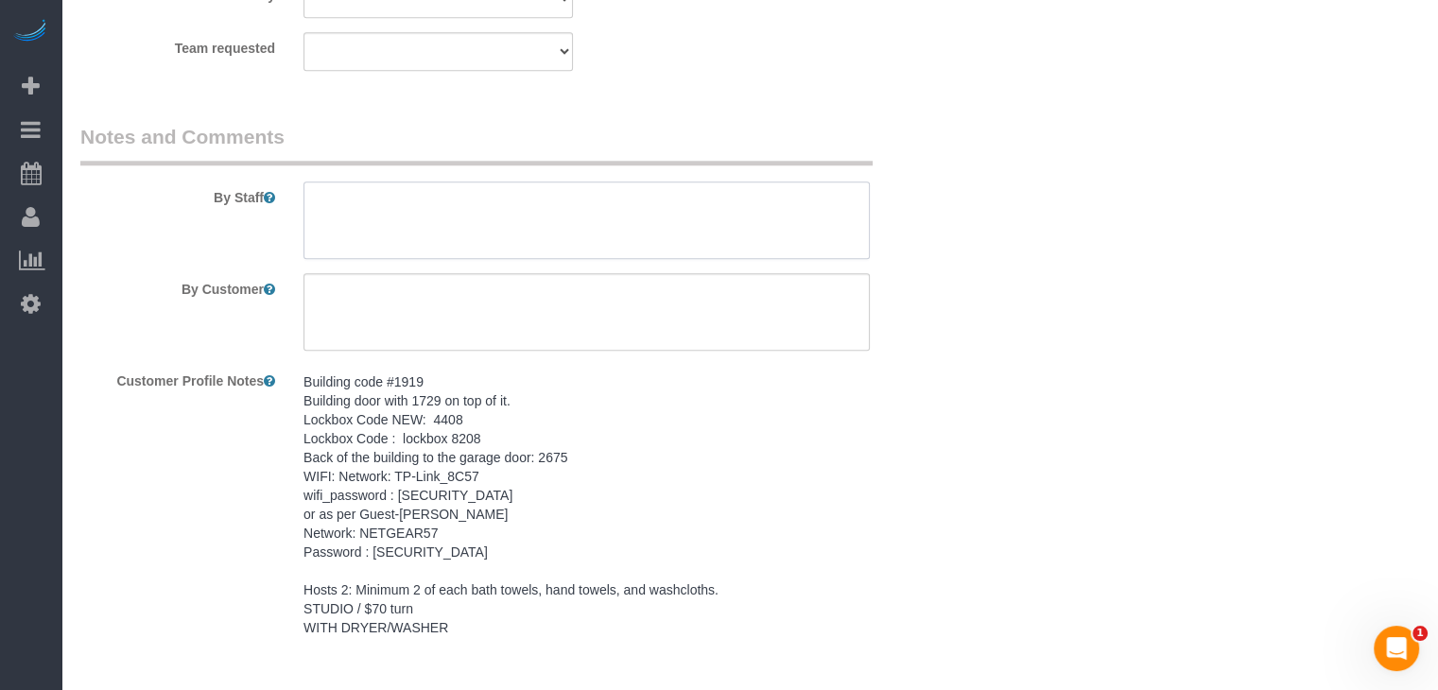
click at [580, 235] on textarea at bounding box center [586, 221] width 566 height 78
paste textarea "Building code #1919 Building door with 1729 on top of it. Lockbox Code NEW: 440…"
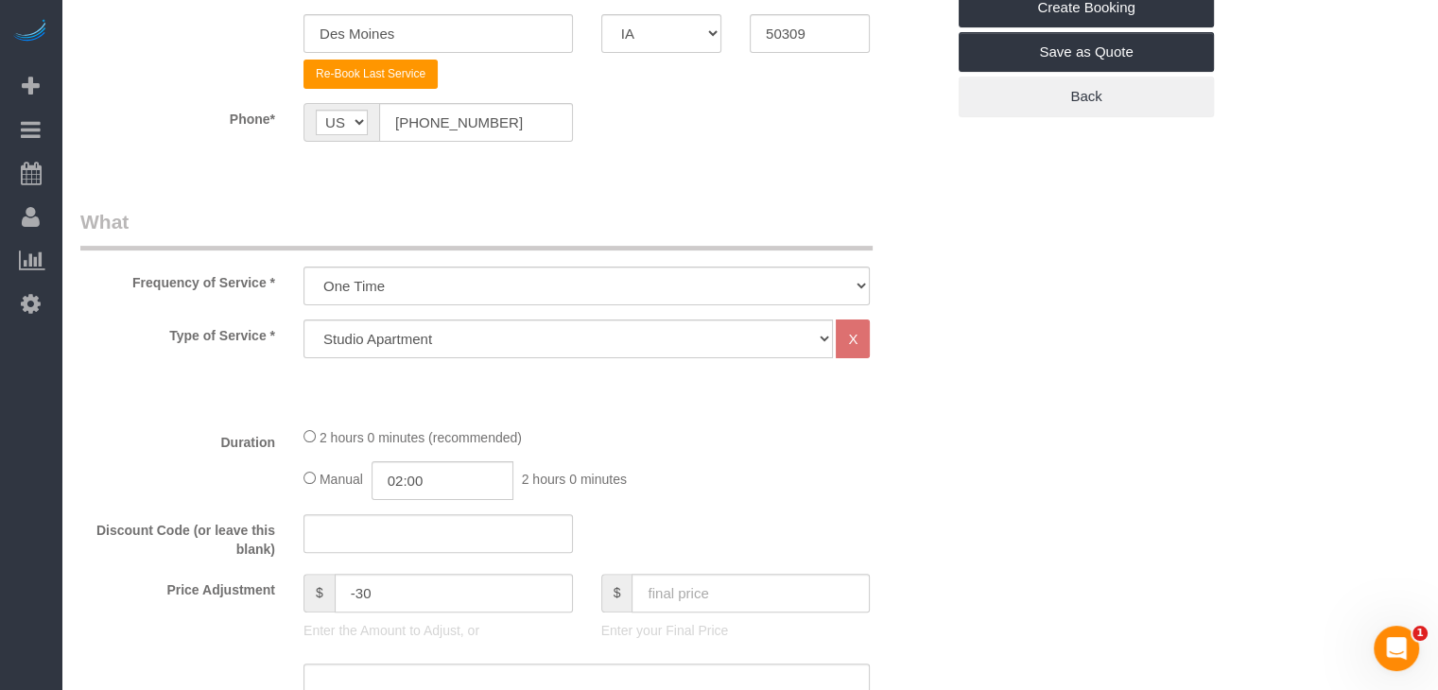
scroll to position [208, 0]
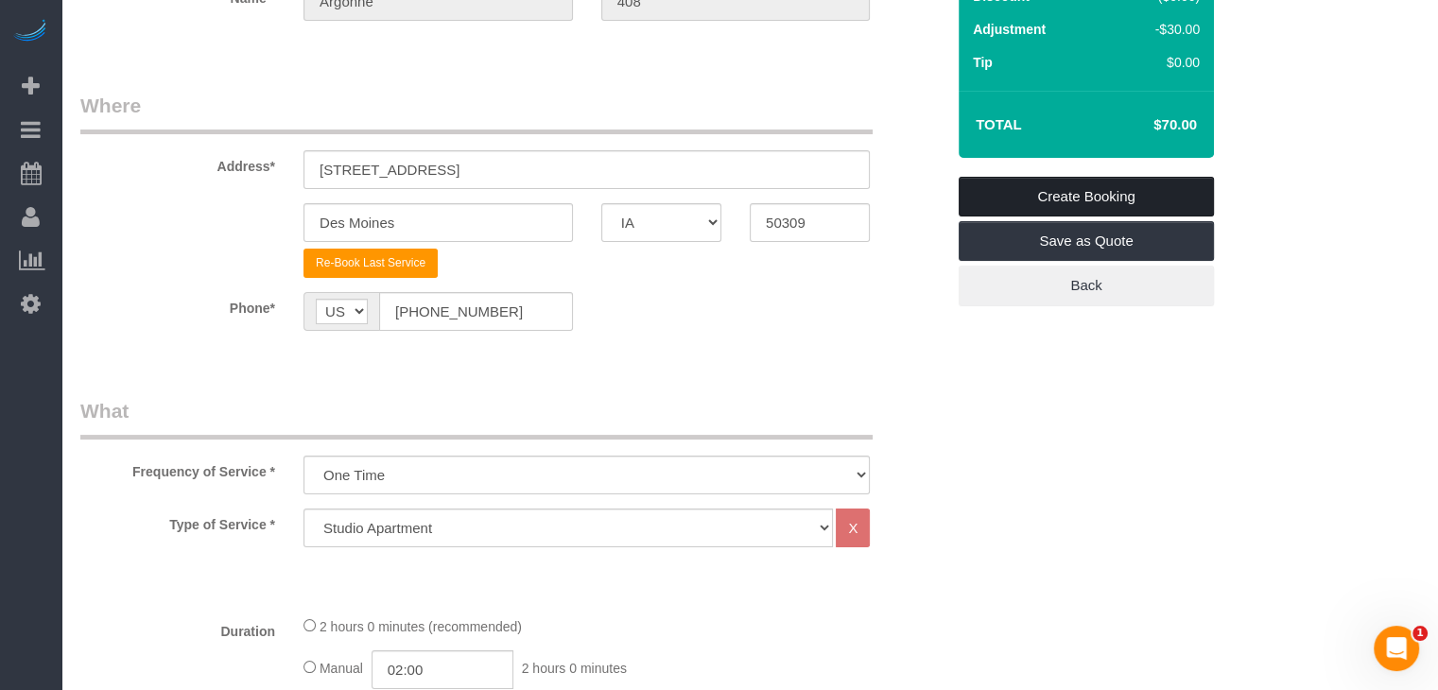
type textarea "Building code #1919 Building door with 1729 on top of it. Lockbox Code NEW: 440…"
click at [1106, 184] on link "Create Booking" at bounding box center [1086, 197] width 255 height 40
